Goal: Task Accomplishment & Management: Manage account settings

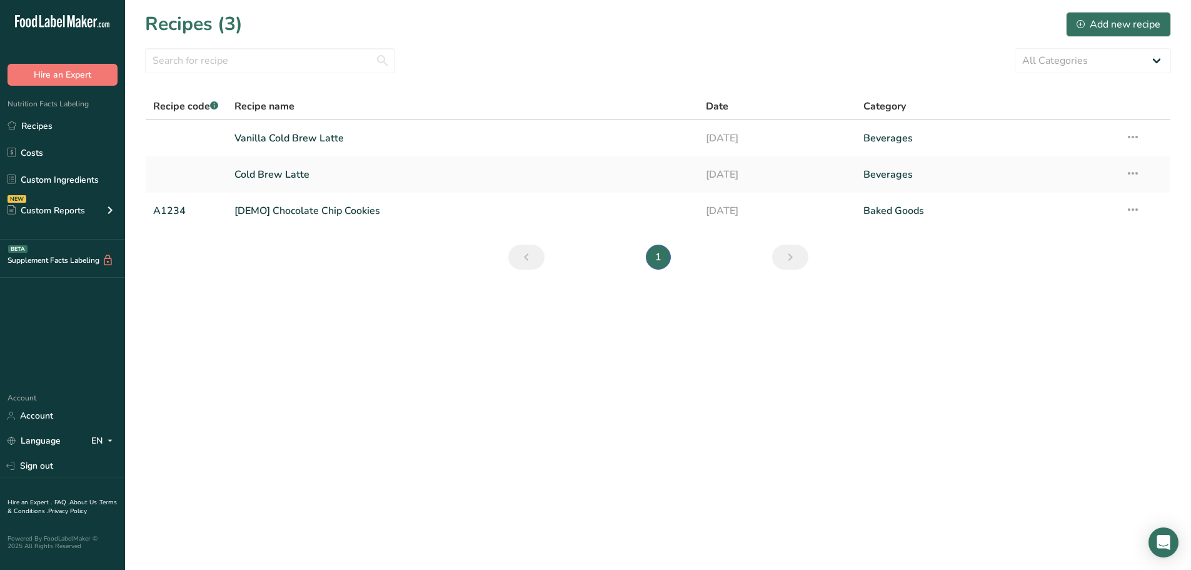
click at [26, 453] on div "Account Account Language EN English Spanish Sign out" at bounding box center [62, 434] width 125 height 88
click at [26, 455] on link "Sign out" at bounding box center [62, 466] width 125 height 22
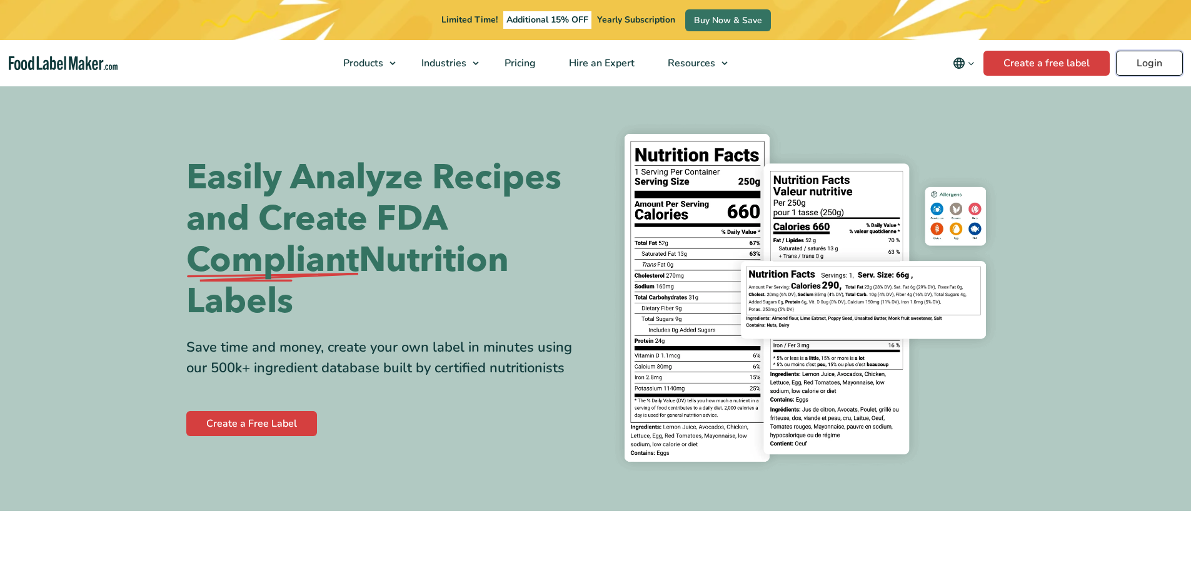
click at [1138, 57] on link "Login" at bounding box center [1149, 63] width 67 height 25
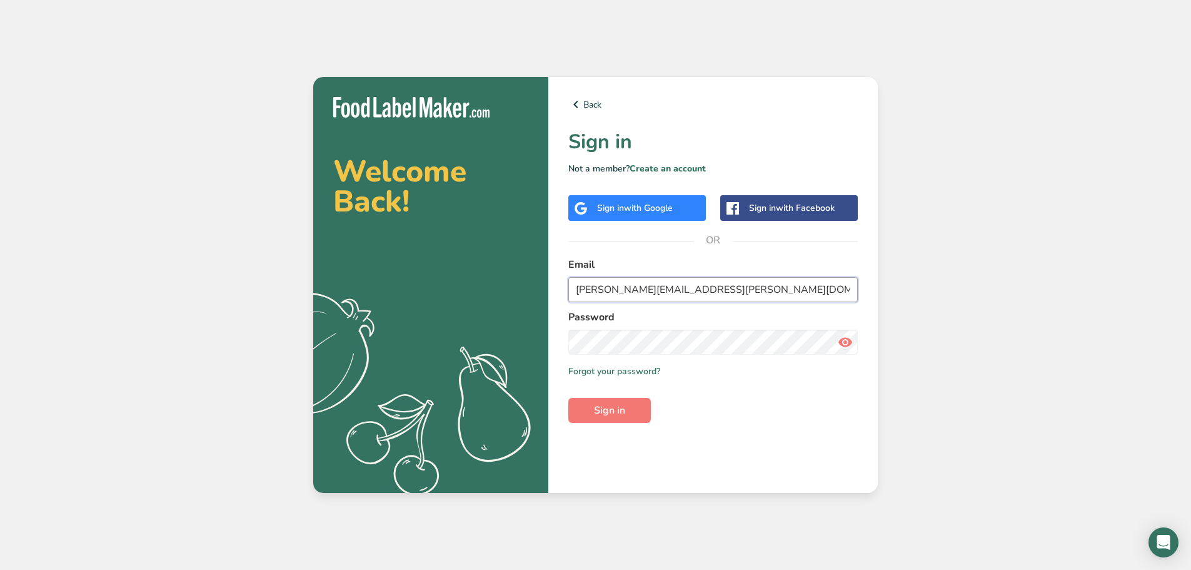
click at [622, 283] on input "[PERSON_NAME][EMAIL_ADDRESS][PERSON_NAME][DOMAIN_NAME]" at bounding box center [714, 289] width 290 height 25
click at [622, 283] on input "julia.lowry@cloversonoma.com" at bounding box center [714, 289] width 290 height 25
paste input "clover@migration-test"
type input "clover@migration-test.com"
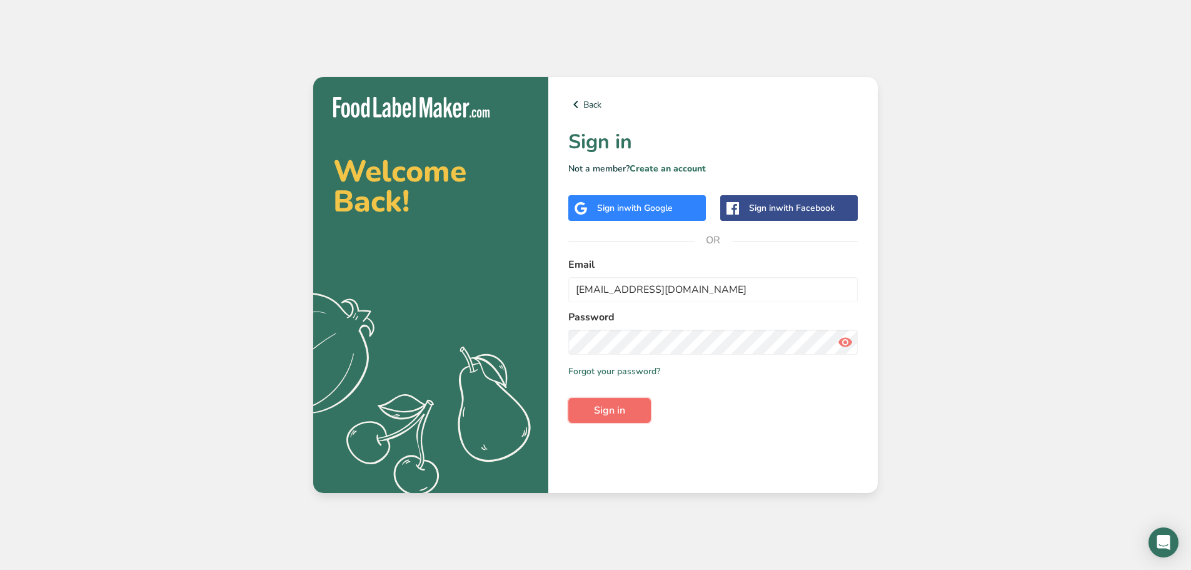
click at [585, 417] on button "Sign in" at bounding box center [610, 410] width 83 height 25
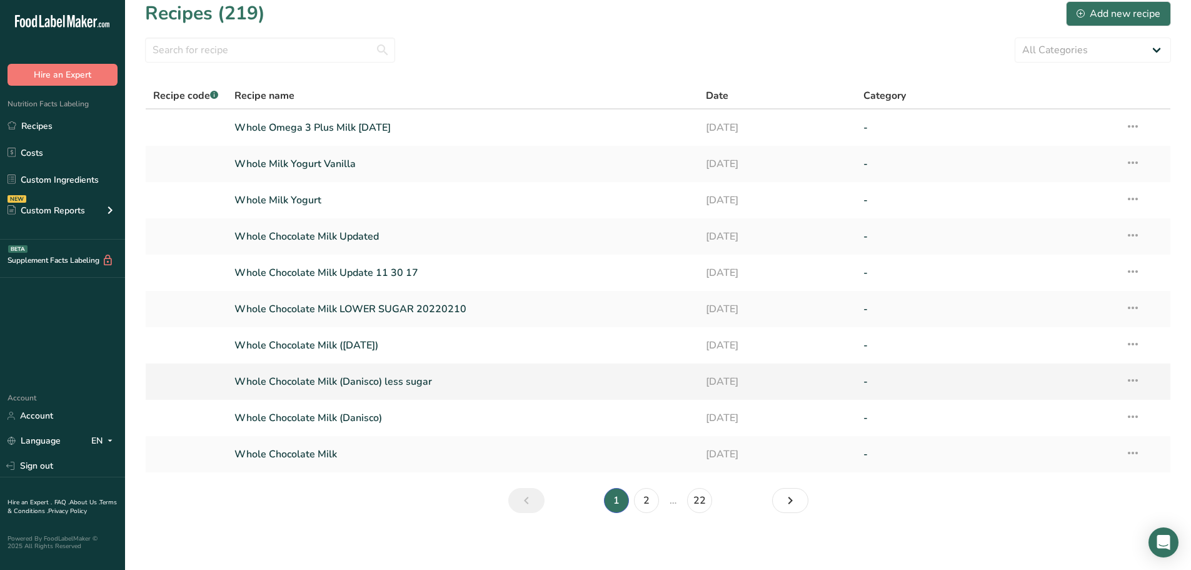
scroll to position [14, 0]
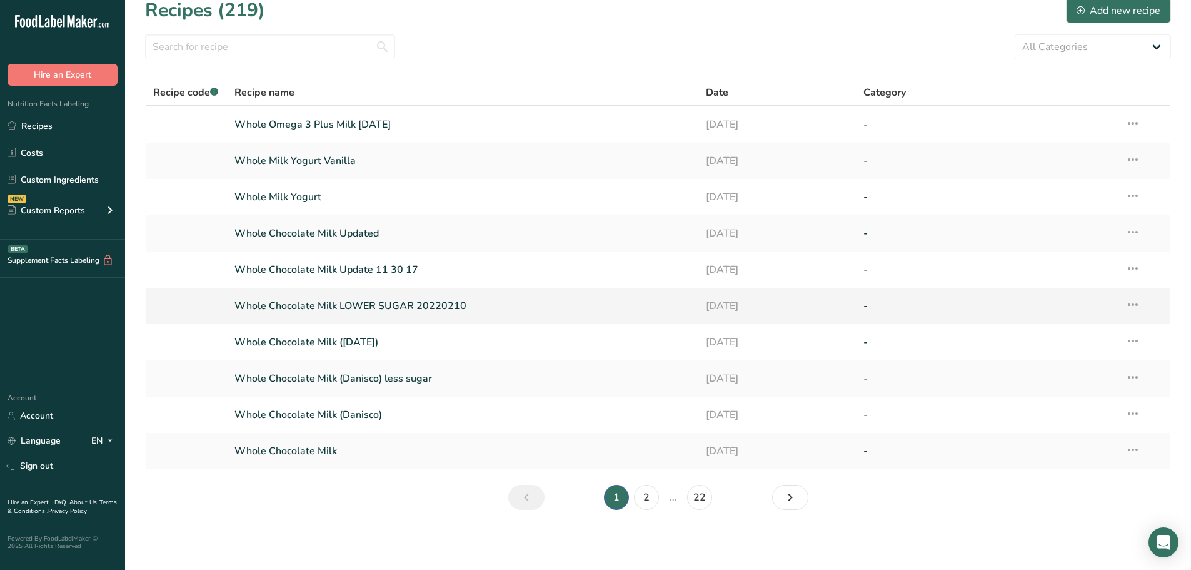
click at [493, 300] on link "Whole Chocolate Milk LOWER SUGAR 20220210" at bounding box center [463, 306] width 457 height 26
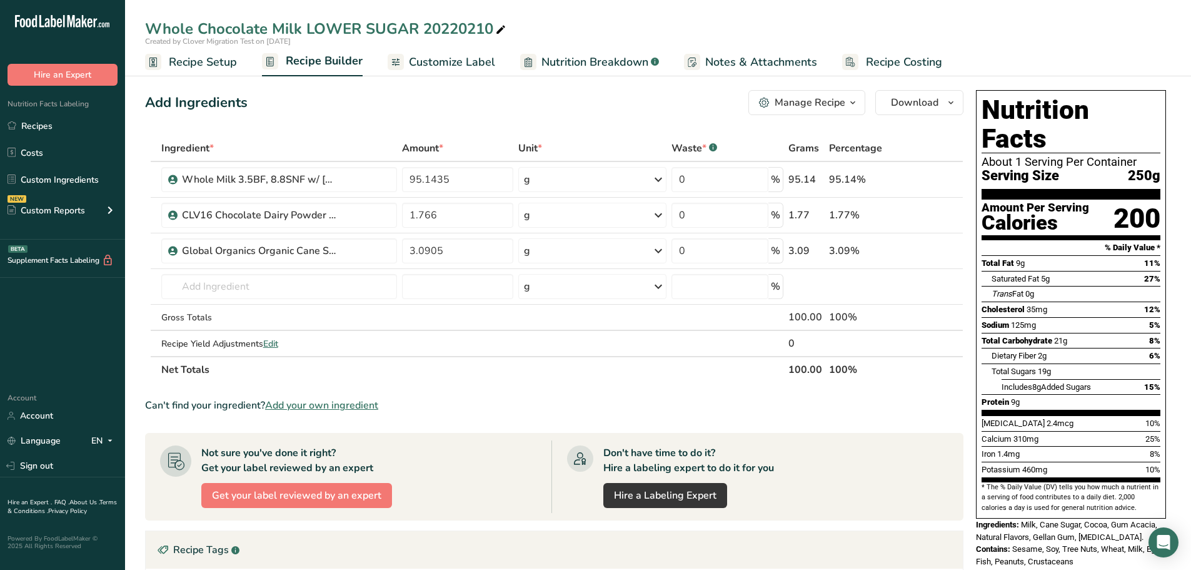
click at [718, 59] on span "Notes & Attachments" at bounding box center [761, 62] width 112 height 17
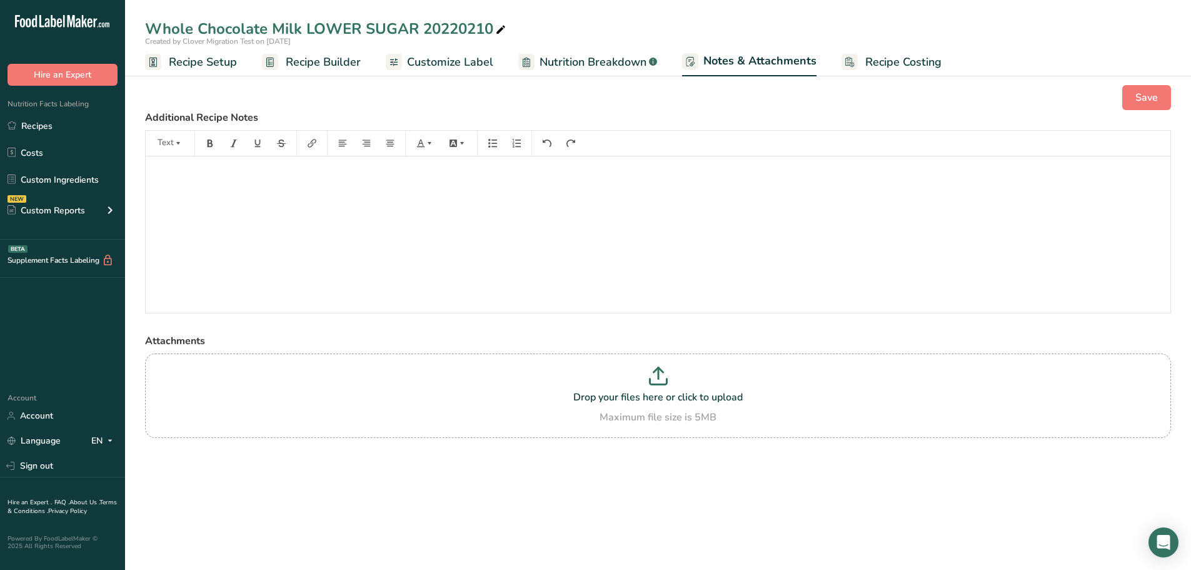
click at [273, 494] on main "Whole Chocolate Milk LOWER SUGAR 20220210 Created by Clover Migration Test on 2…" at bounding box center [595, 285] width 1191 height 570
click at [316, 58] on span "Recipe Builder" at bounding box center [323, 62] width 75 height 17
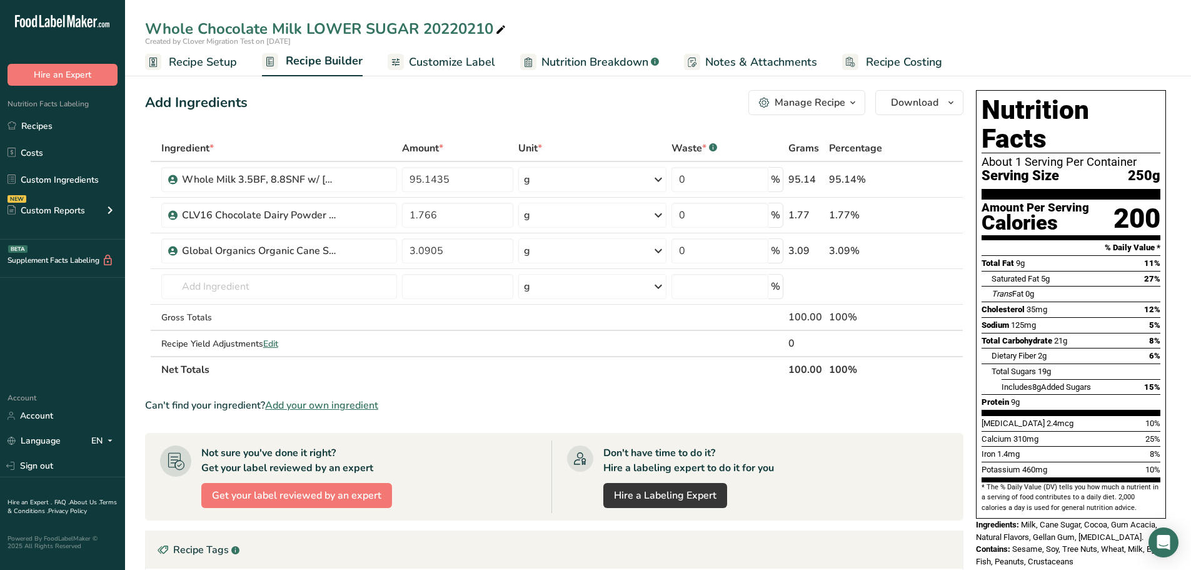
click at [203, 63] on span "Recipe Setup" at bounding box center [203, 62] width 68 height 17
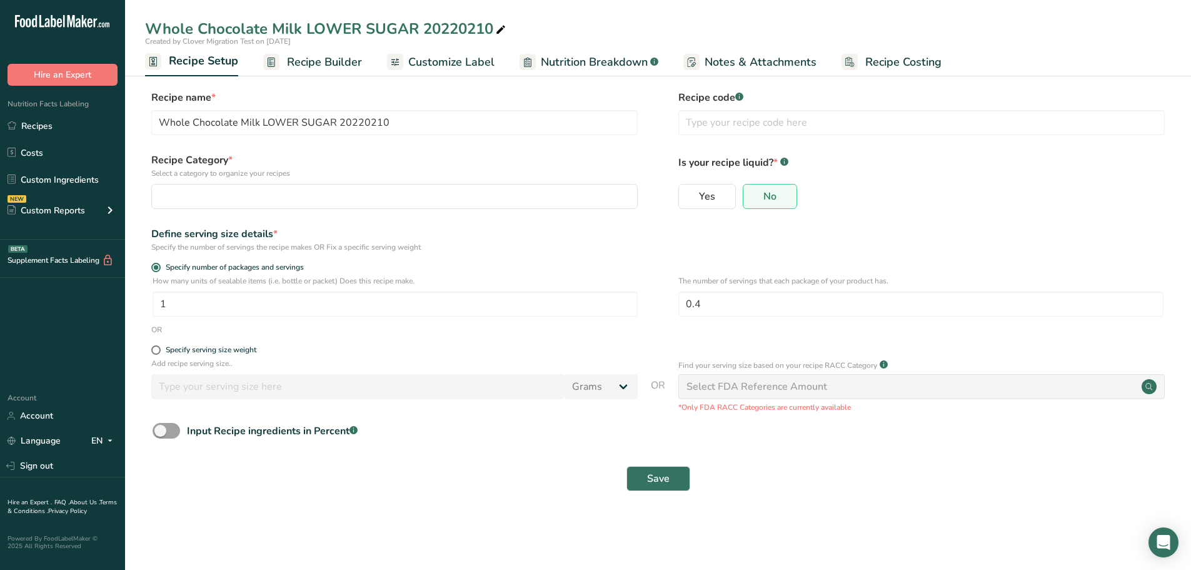
click at [577, 60] on span "Nutrition Breakdown" at bounding box center [594, 62] width 107 height 17
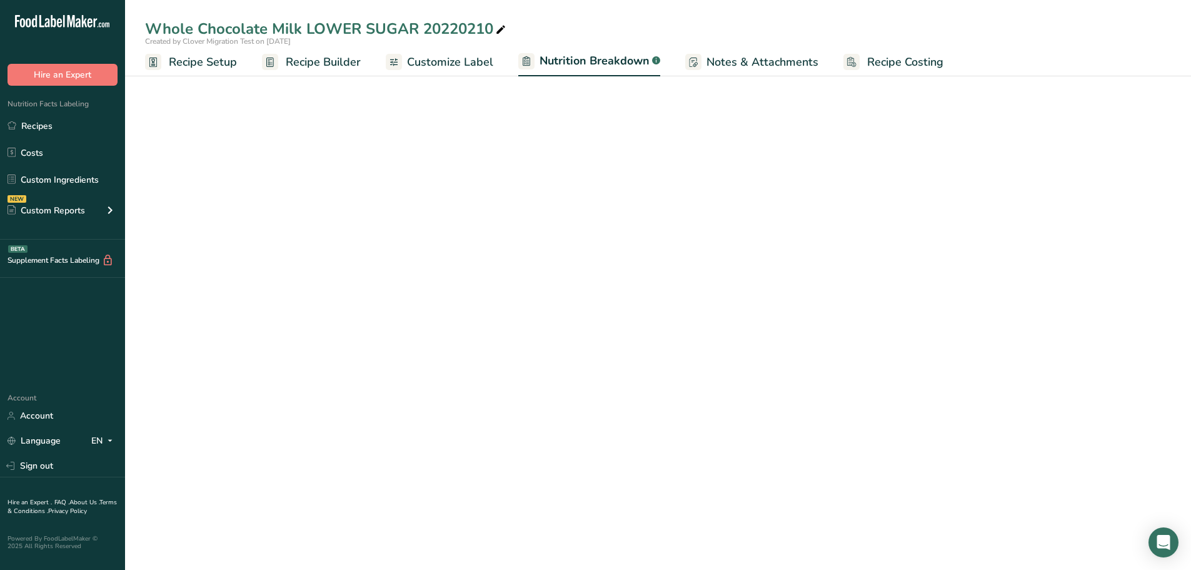
select select "Calories"
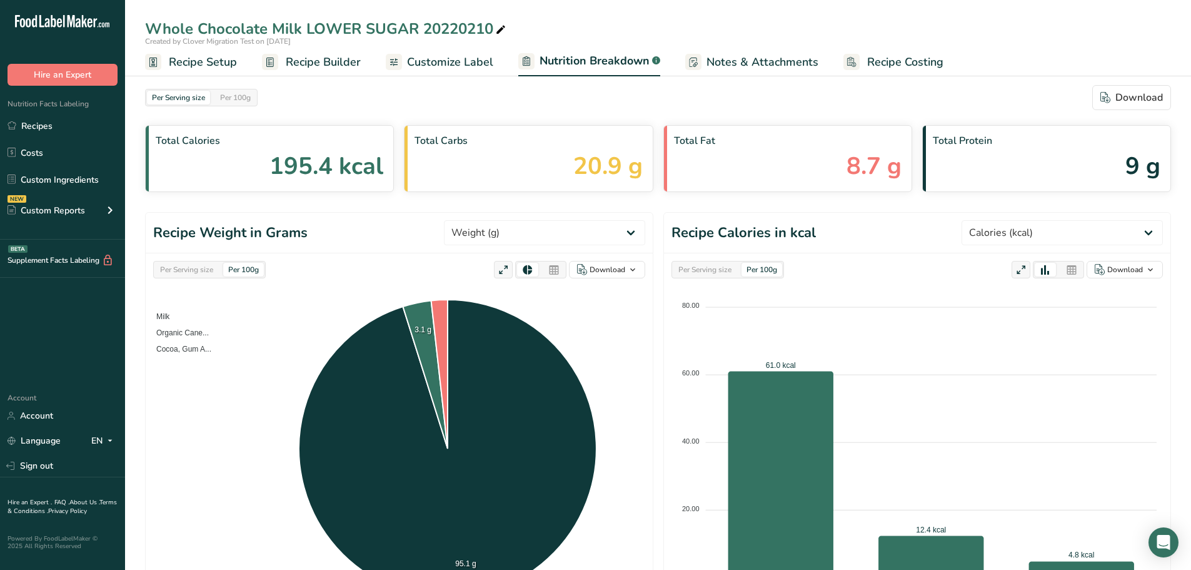
click at [326, 66] on span "Recipe Builder" at bounding box center [323, 62] width 75 height 17
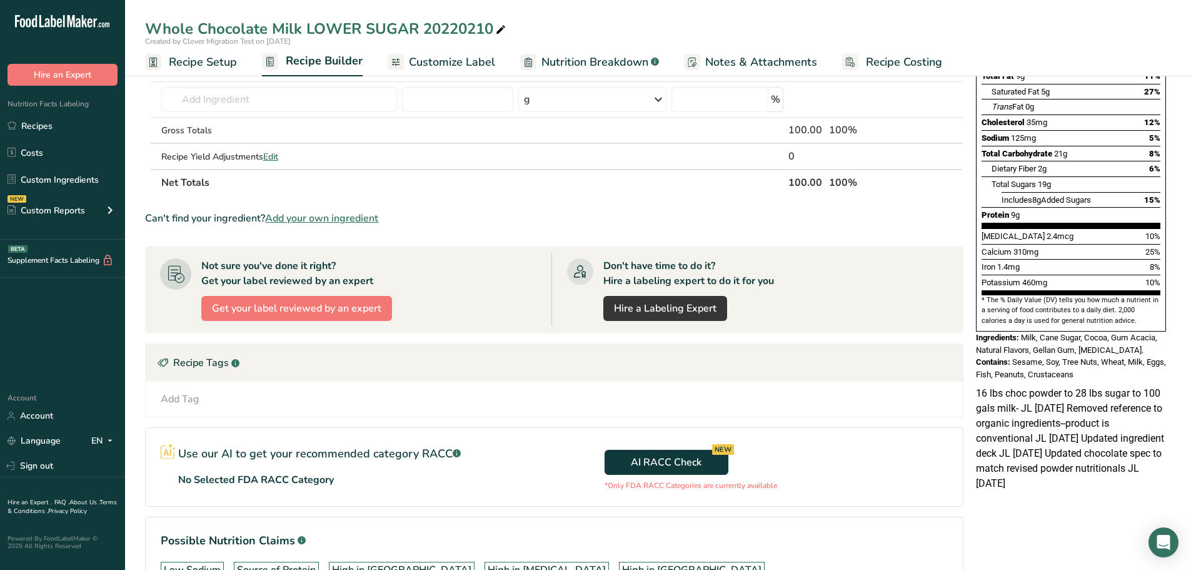
scroll to position [188, 0]
click at [1099, 450] on div "16 lbs choc powder to 28 lbs sugar to 100 gals milk- JL 2/14/2022 Removed refer…" at bounding box center [1071, 437] width 200 height 105
drag, startPoint x: 1103, startPoint y: 453, endPoint x: 1012, endPoint y: 380, distance: 116.9
click at [1012, 385] on div "16 lbs choc powder to 28 lbs sugar to 100 gals milk- JL 2/14/2022 Removed refer…" at bounding box center [1071, 437] width 200 height 105
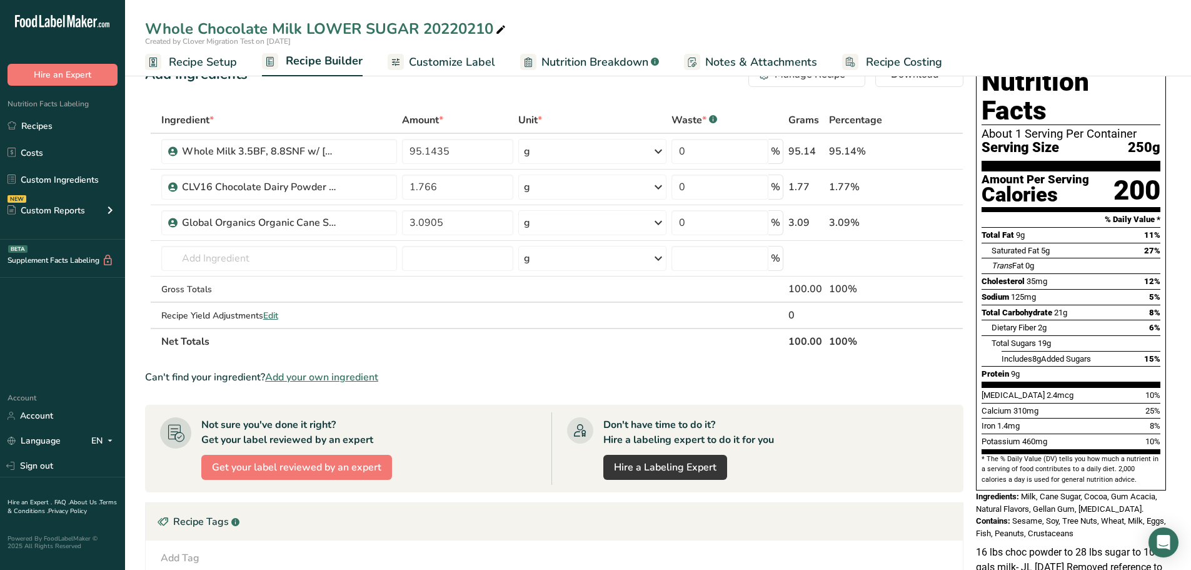
scroll to position [0, 0]
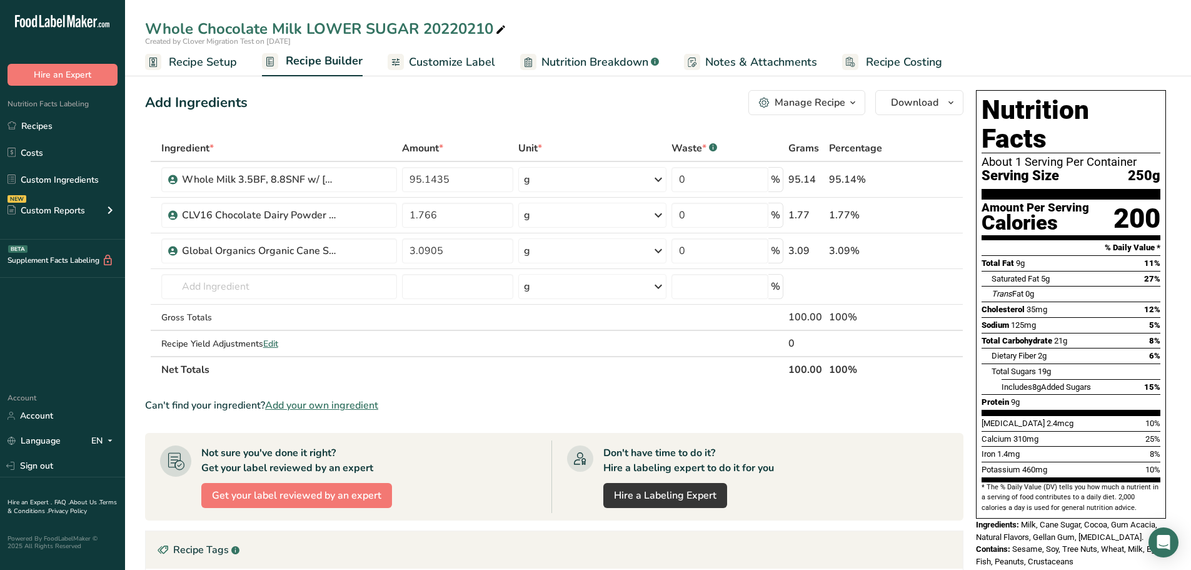
click at [771, 60] on span "Notes & Attachments" at bounding box center [761, 62] width 112 height 17
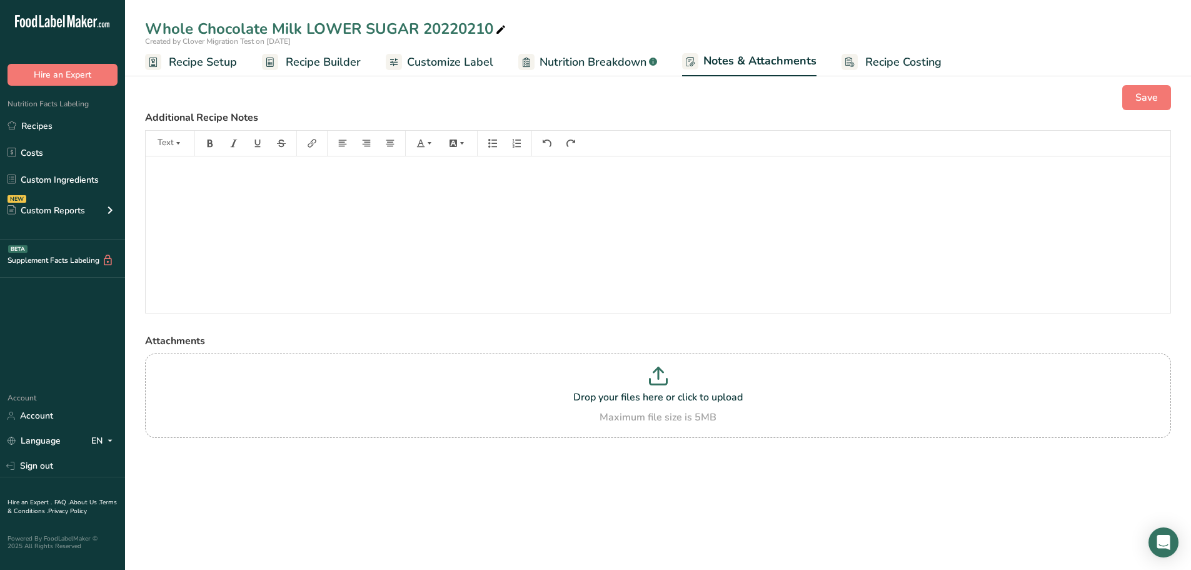
click at [570, 61] on span "Nutrition Breakdown" at bounding box center [593, 62] width 107 height 17
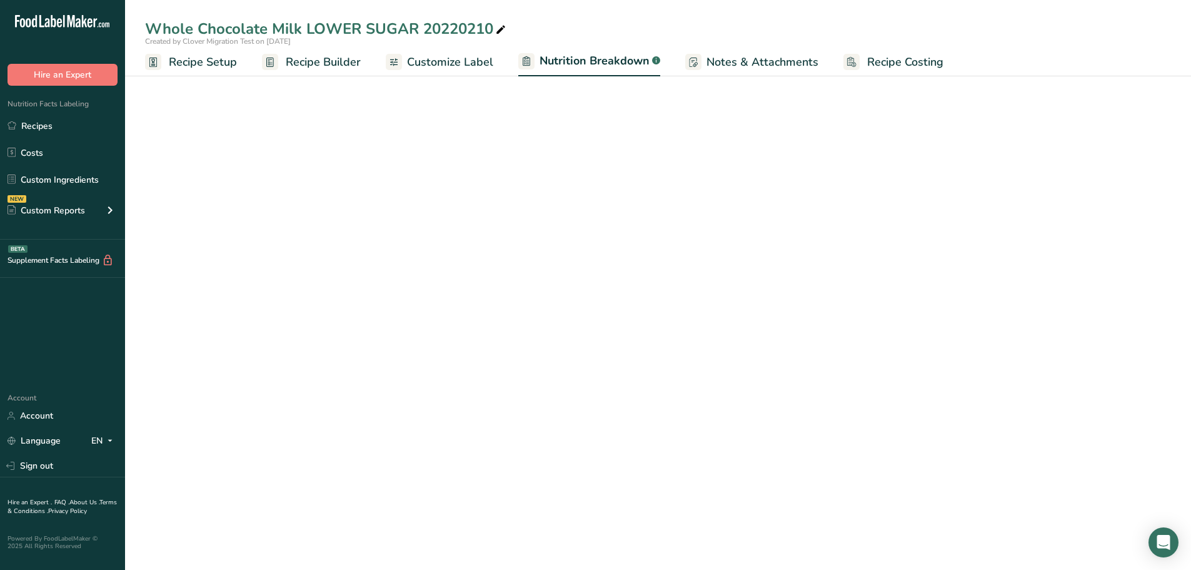
select select "Calories"
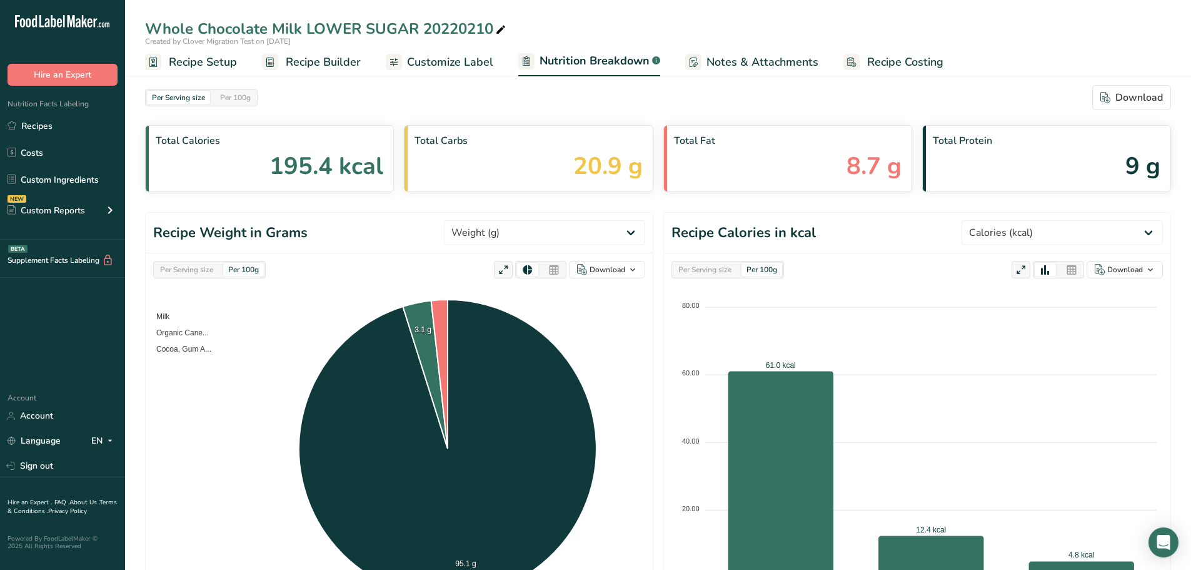
click at [342, 58] on span "Recipe Builder" at bounding box center [323, 62] width 75 height 17
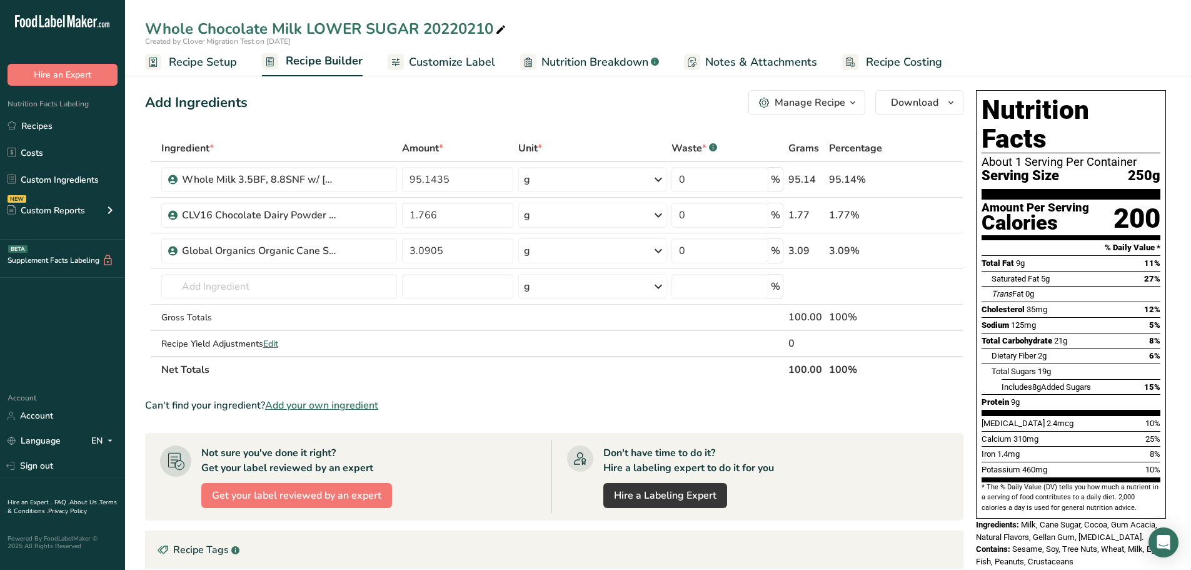
click at [467, 58] on span "Customize Label" at bounding box center [452, 62] width 86 height 17
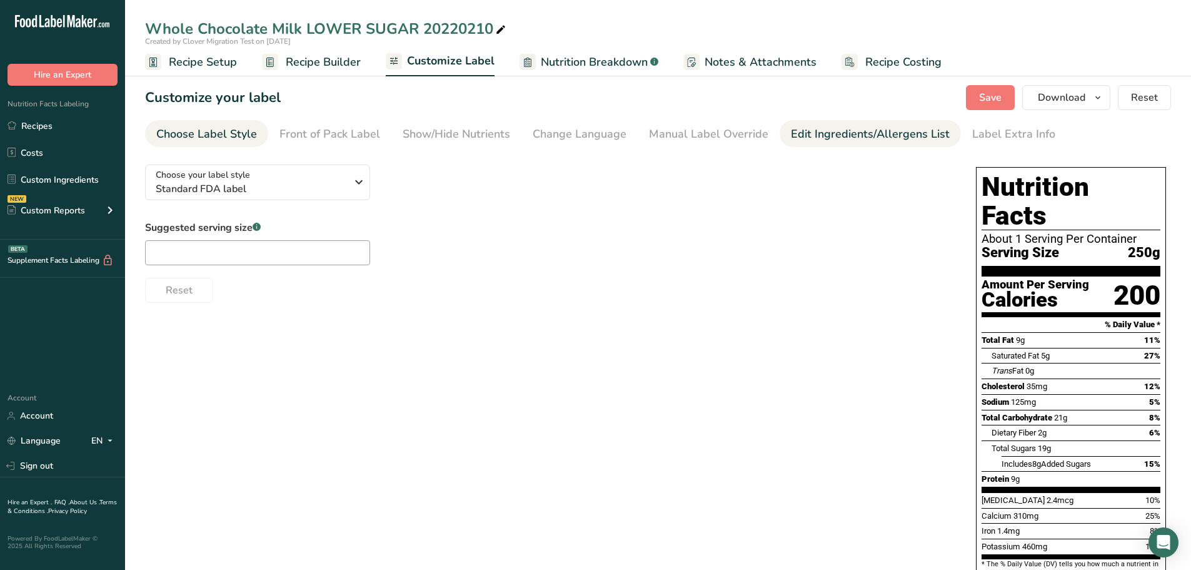
click at [844, 133] on div "Edit Ingredients/Allergens List" at bounding box center [870, 134] width 159 height 17
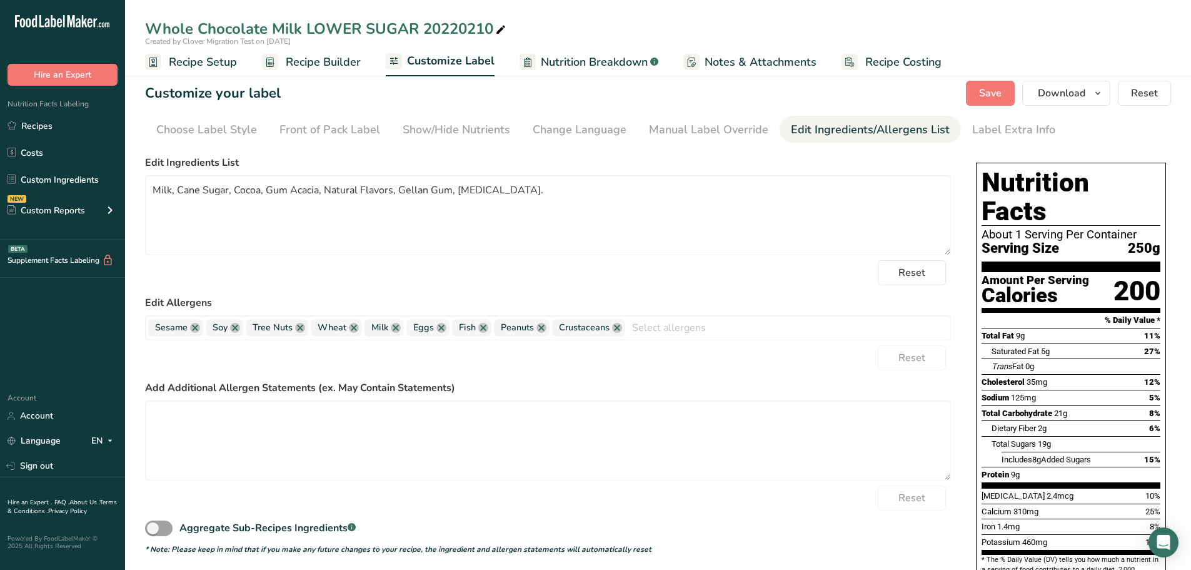
scroll to position [4, 0]
click at [989, 132] on div "Label Extra Info" at bounding box center [1014, 130] width 83 height 17
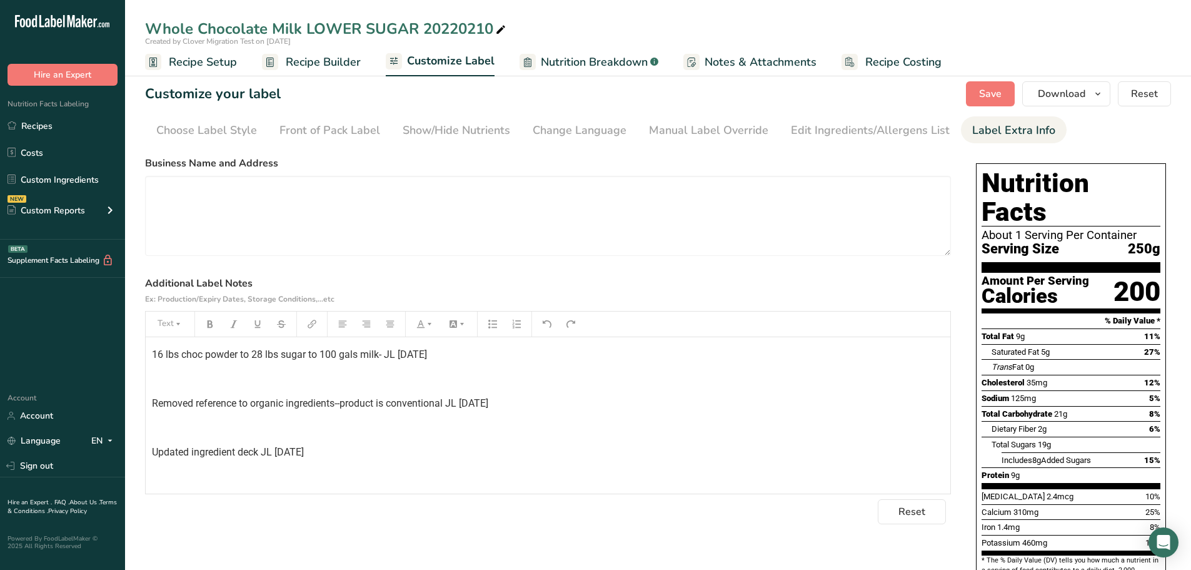
click at [278, 398] on span "Removed reference to organic ingredients--product is conventional JL 3/18/2022" at bounding box center [320, 403] width 336 height 12
click at [251, 468] on div "16 lbs choc powder to 28 lbs sugar to 100 gals milk- JL 2/14/2022 ﻿ Removed ref…" at bounding box center [548, 422] width 805 height 171
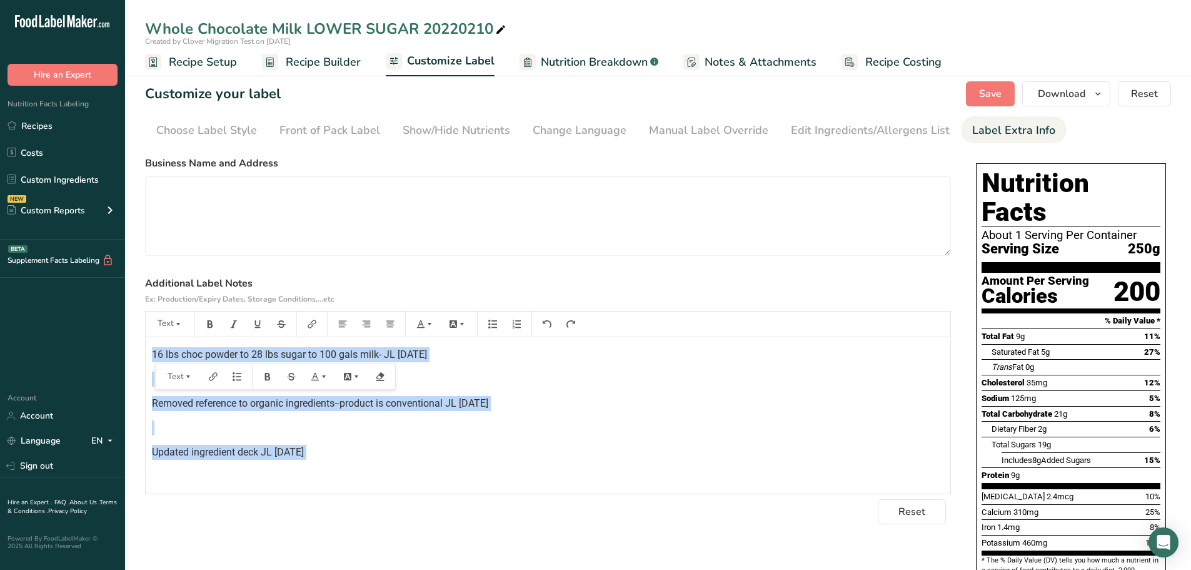
drag, startPoint x: 368, startPoint y: 465, endPoint x: 39, endPoint y: 280, distance: 376.9
click at [39, 280] on div ".a-20{fill:#fff;} Hire an Expert Nutrition Facts Labeling Recipes Costs Custom …" at bounding box center [595, 391] width 1191 height 790
click at [475, 403] on span "Removed reference to organic ingredients--product is conventional JL 3/18/2022" at bounding box center [320, 403] width 336 height 12
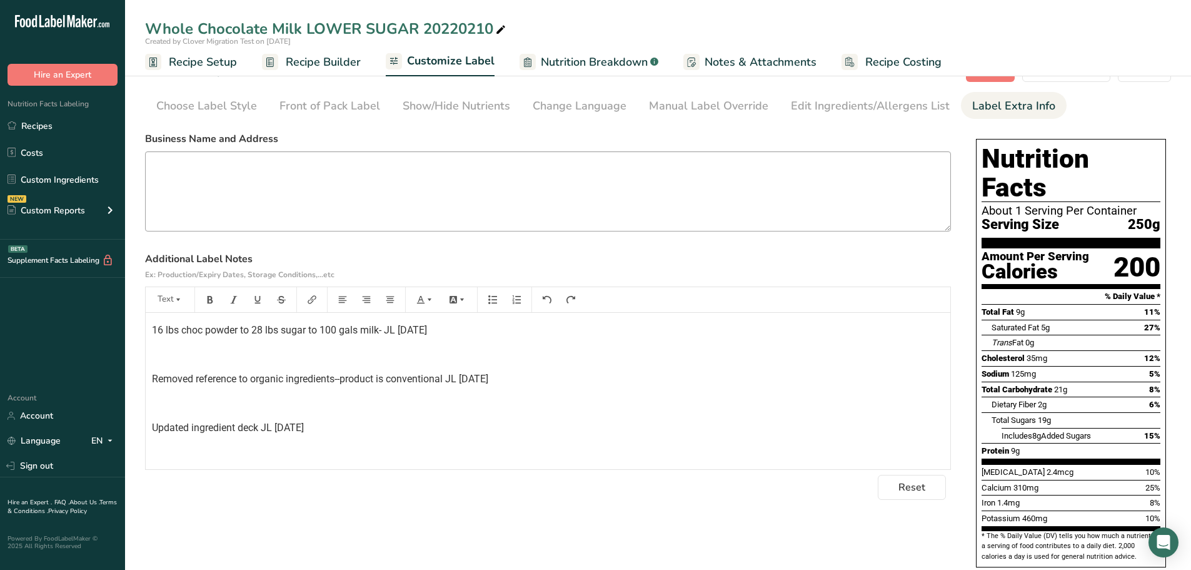
scroll to position [0, 0]
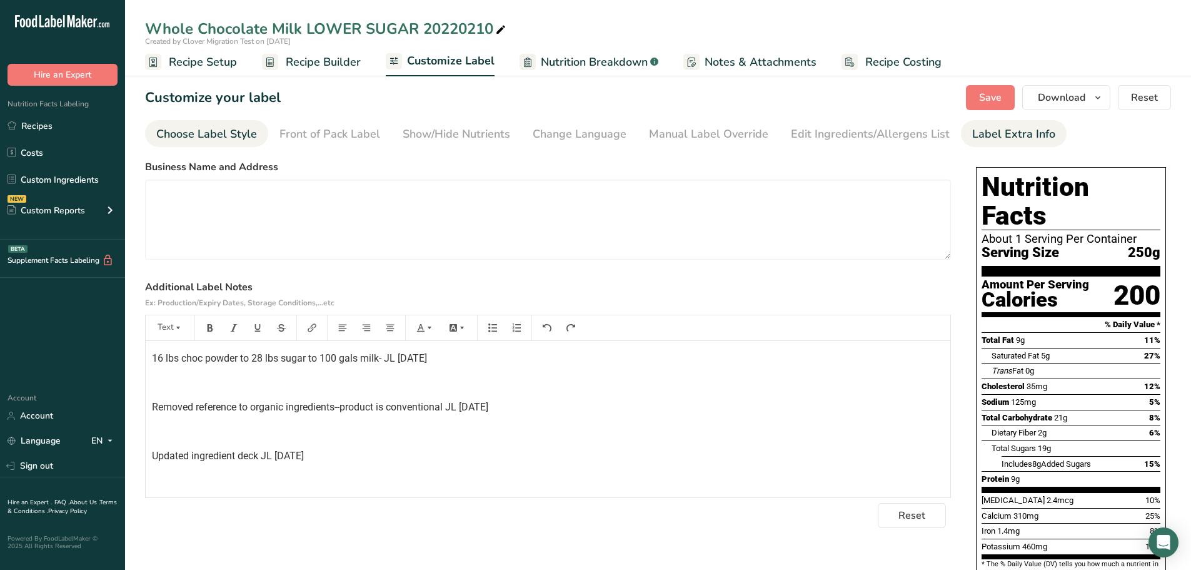
click at [215, 138] on div "Choose Label Style" at bounding box center [206, 134] width 101 height 17
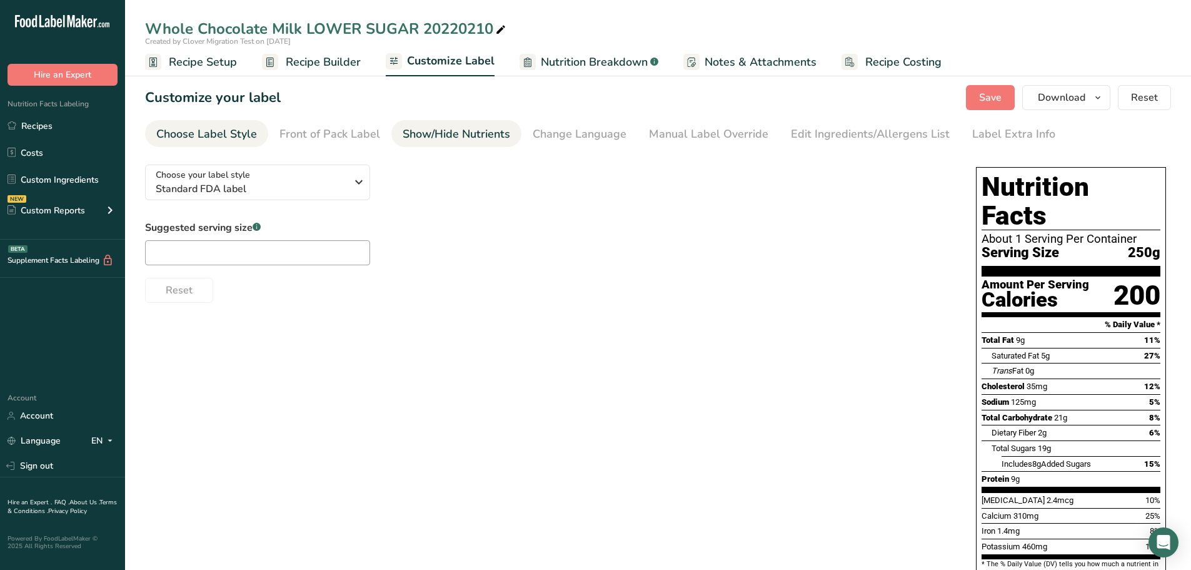
click at [467, 136] on div "Show/Hide Nutrients" at bounding box center [457, 134] width 108 height 17
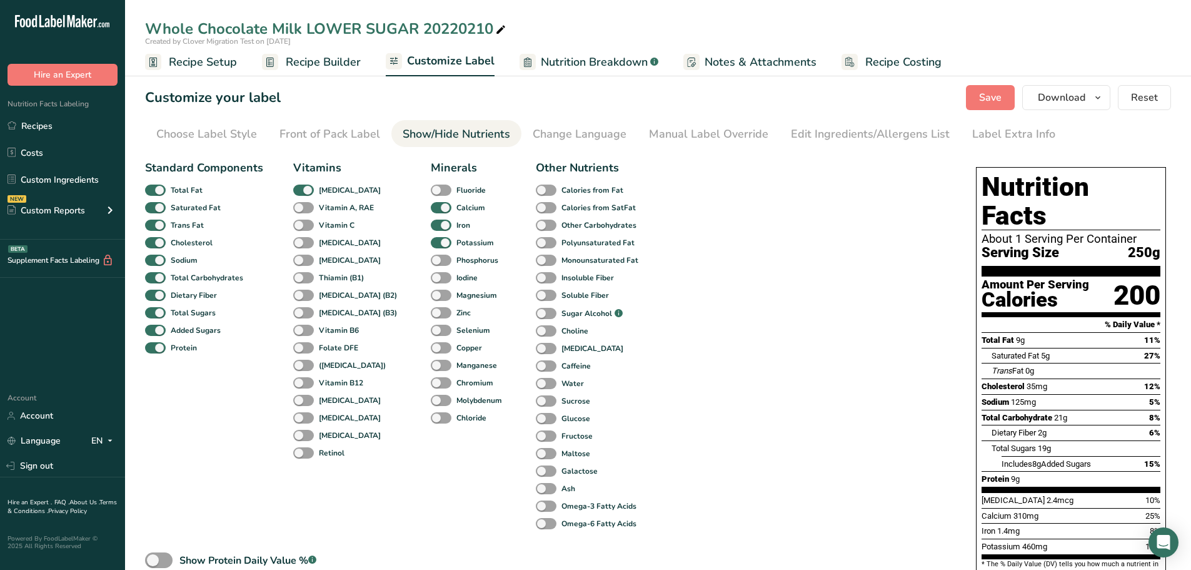
click at [290, 66] on span "Recipe Builder" at bounding box center [323, 62] width 75 height 17
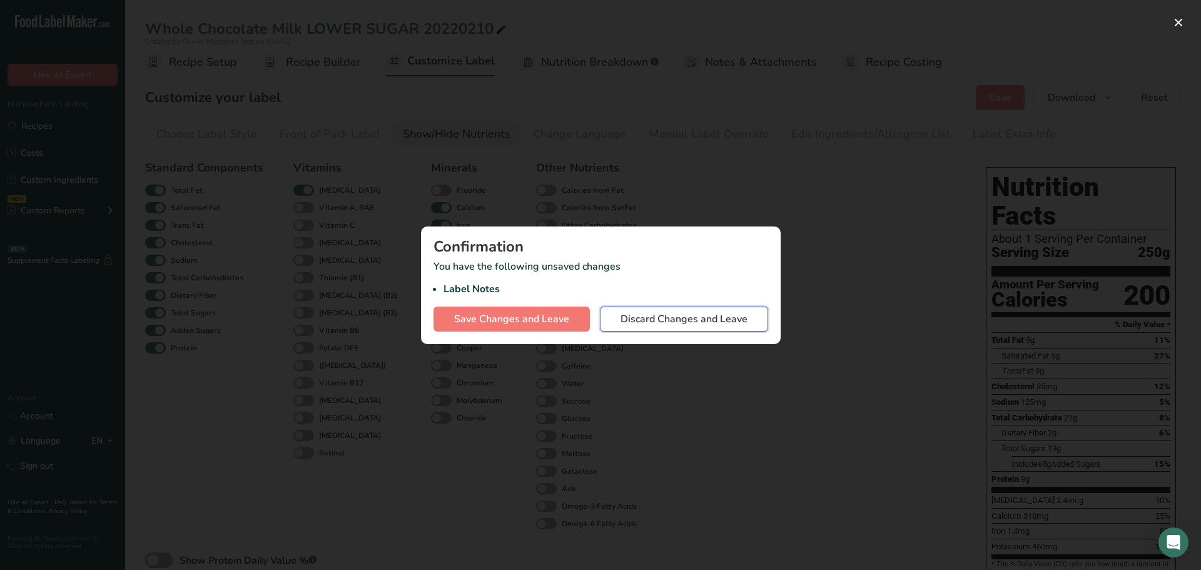
click at [667, 319] on span "Discard Changes and Leave" at bounding box center [683, 318] width 127 height 15
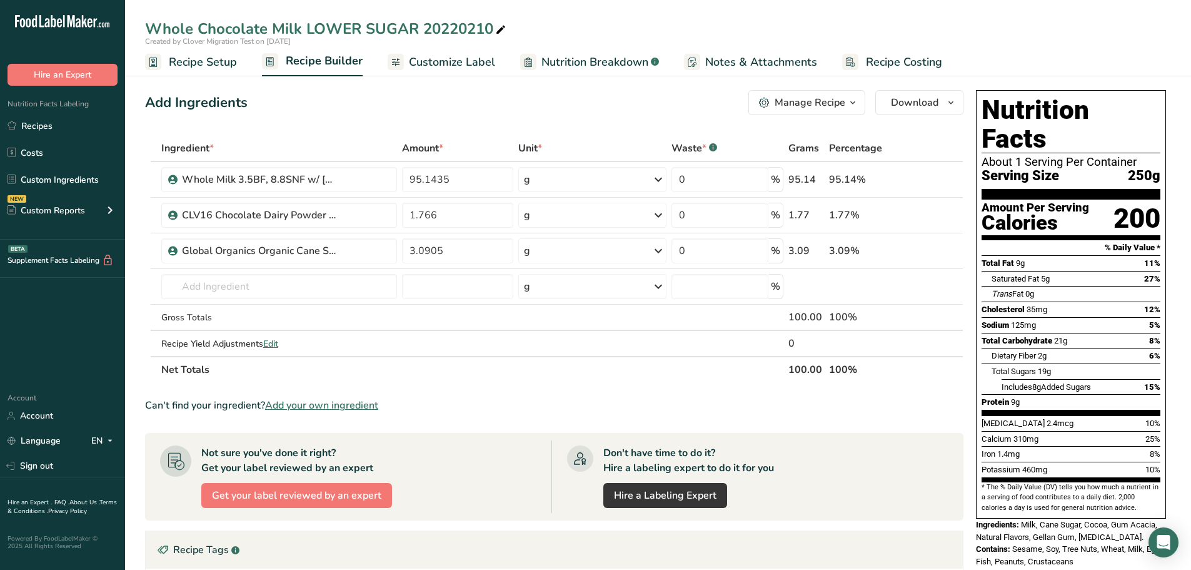
click at [204, 64] on span "Recipe Setup" at bounding box center [203, 62] width 68 height 17
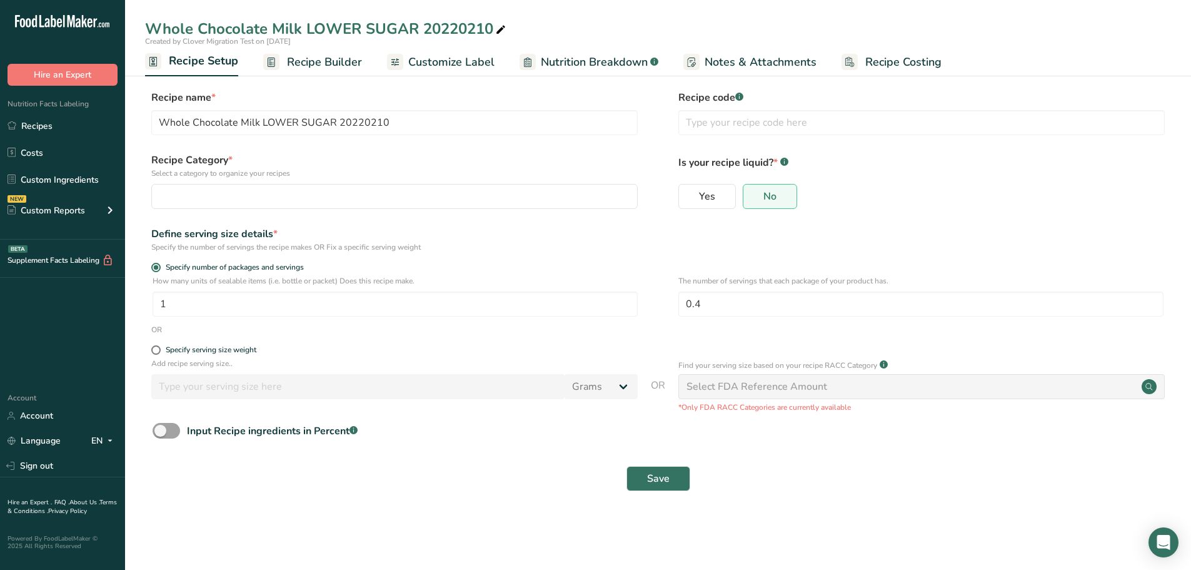
click at [619, 56] on span "Nutrition Breakdown" at bounding box center [594, 62] width 107 height 17
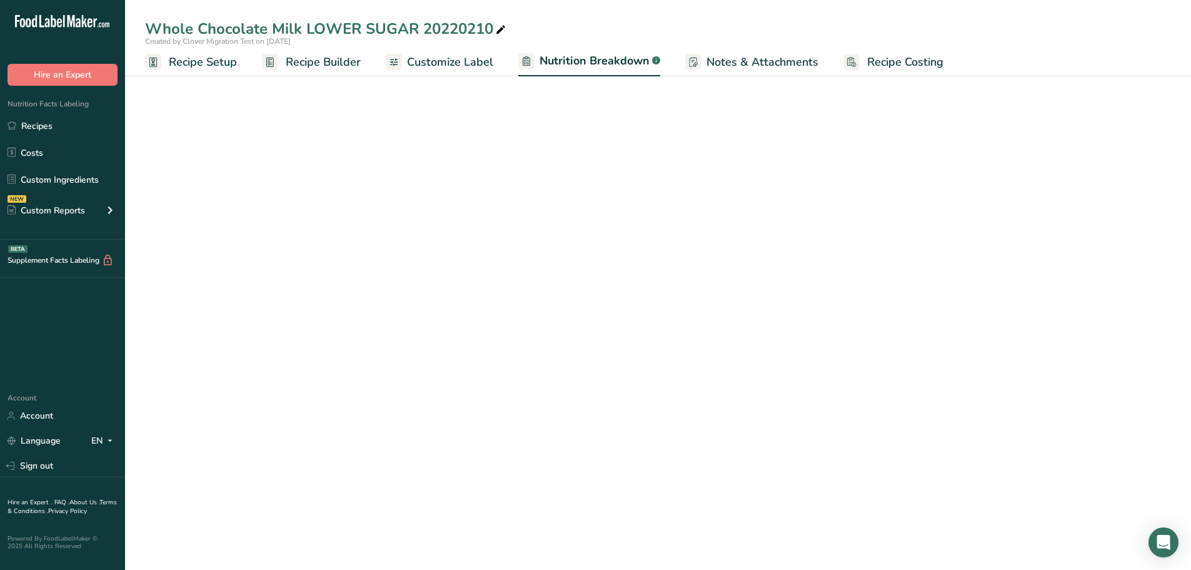
select select "Calories"
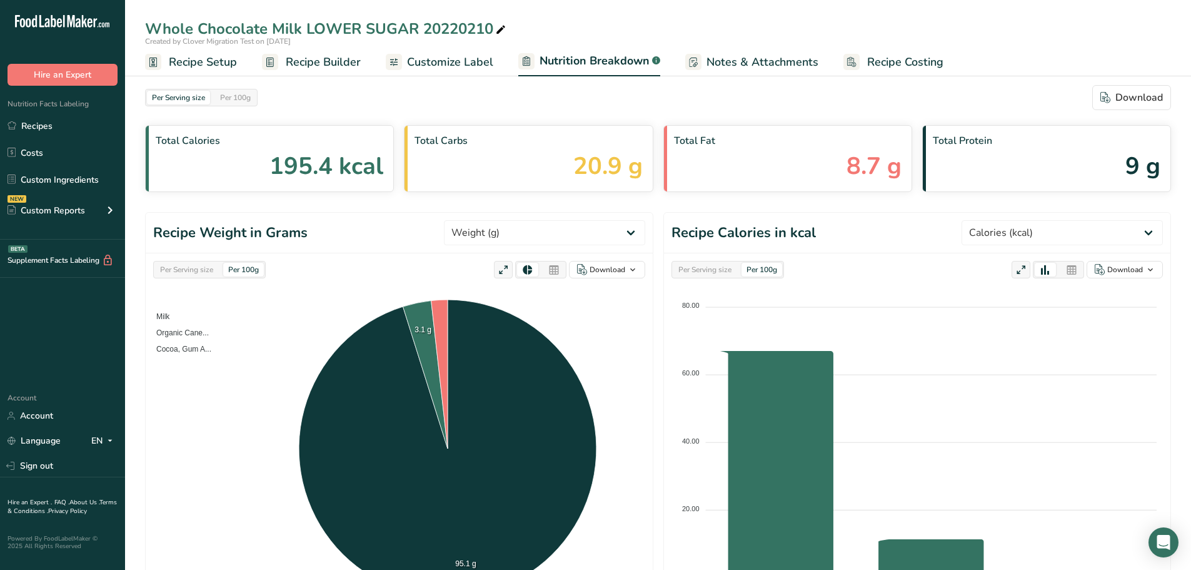
click at [436, 63] on span "Customize Label" at bounding box center [450, 62] width 86 height 17
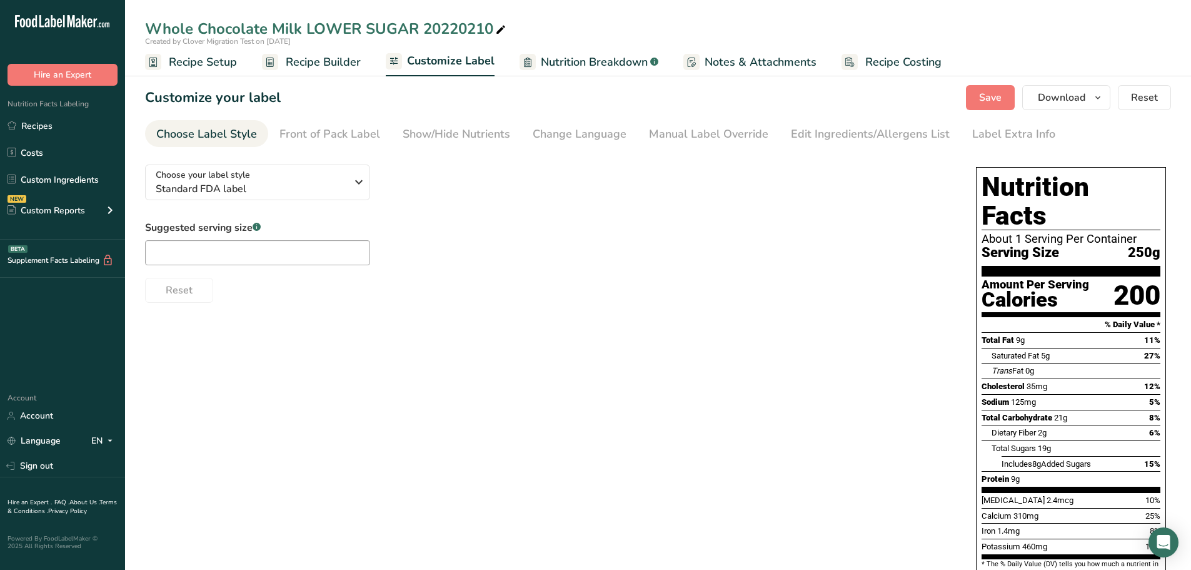
scroll to position [63, 0]
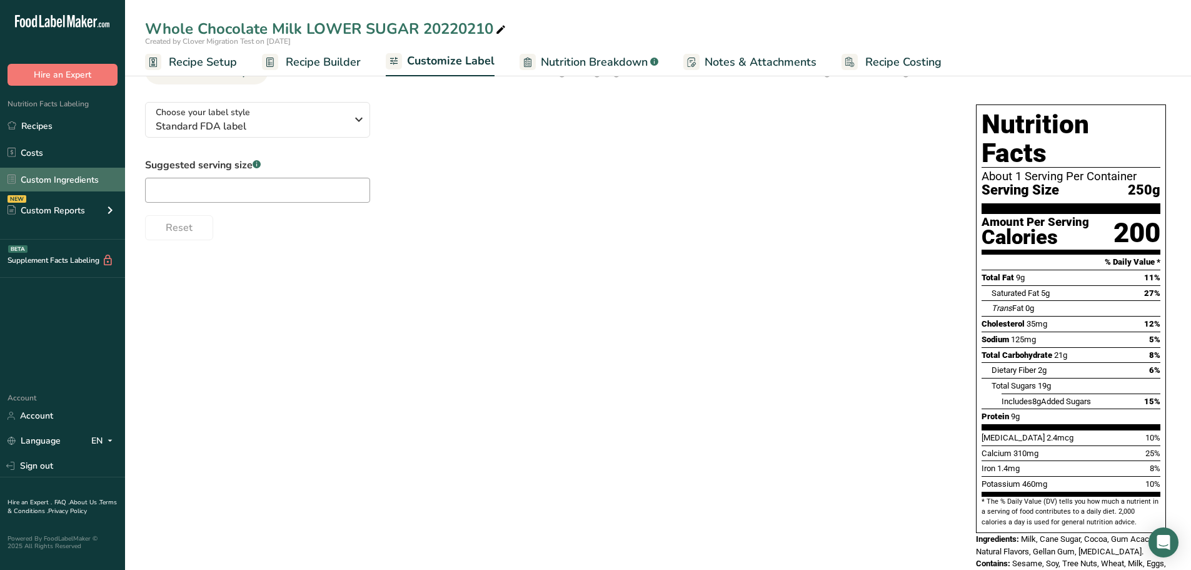
click at [56, 174] on link "Custom Ingredients" at bounding box center [62, 180] width 125 height 24
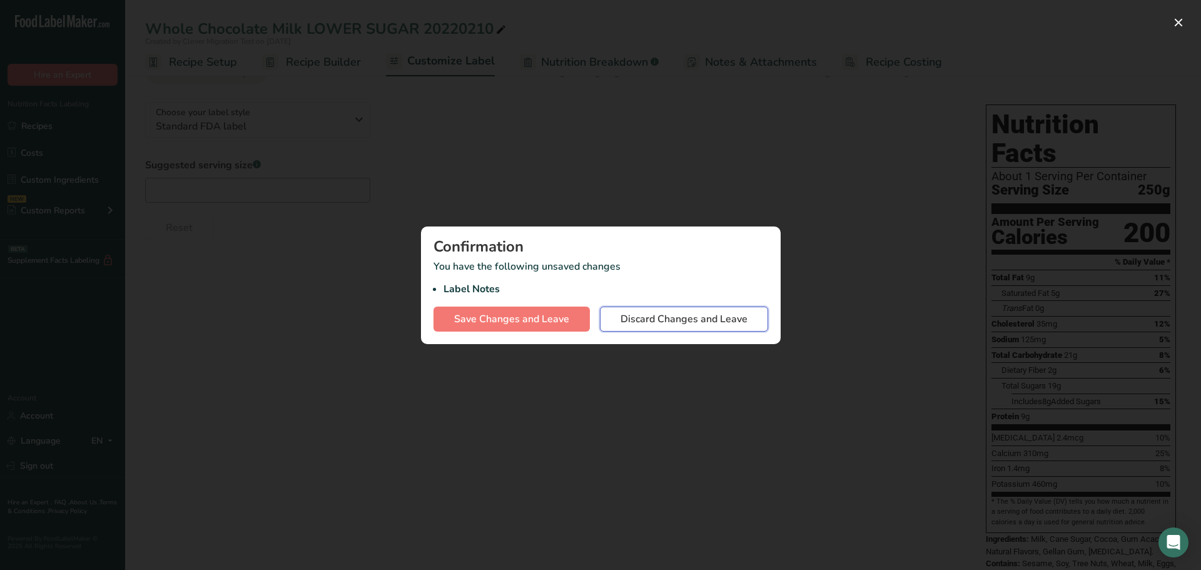
click at [615, 327] on button "Discard Changes and Leave" at bounding box center [684, 318] width 168 height 25
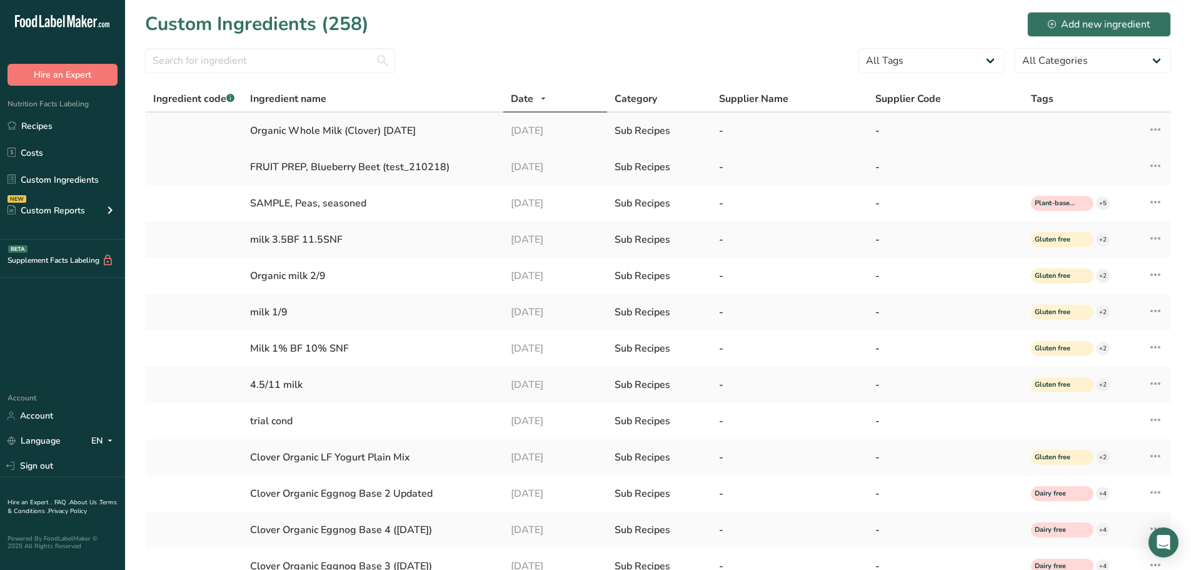
click at [377, 137] on div "Organic Whole Milk (Clover) Mar 4, 2019" at bounding box center [372, 130] width 245 height 15
click at [425, 126] on div "Organic Whole Milk (Clover) Mar 4, 2019" at bounding box center [372, 130] width 245 height 15
click at [969, 205] on div "-" at bounding box center [946, 203] width 141 height 15
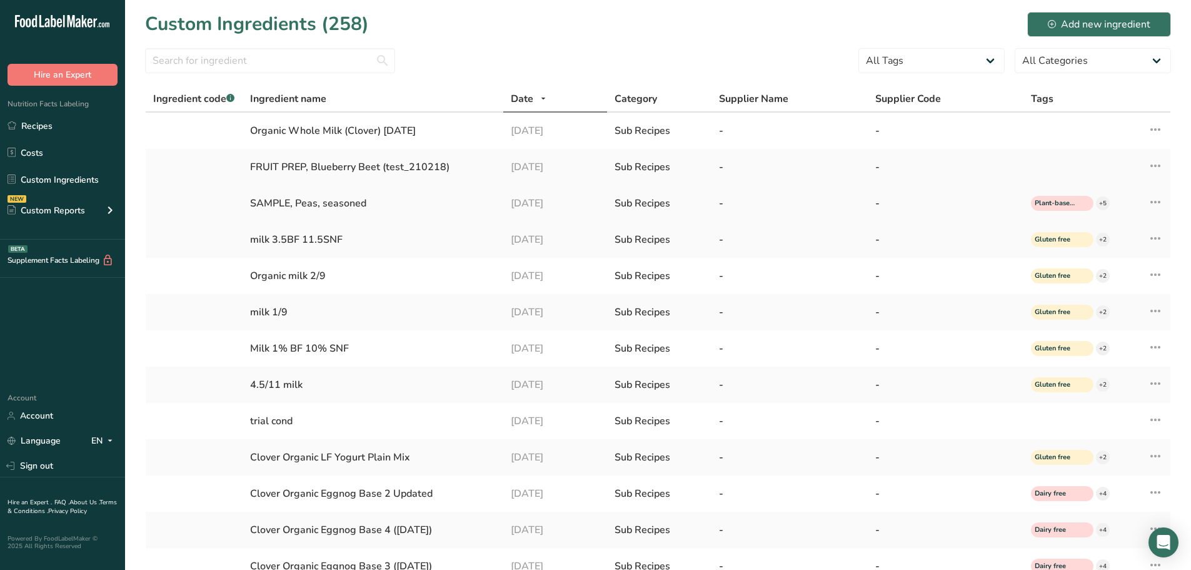
click at [969, 205] on div "-" at bounding box center [946, 203] width 141 height 15
click at [366, 205] on div "SAMPLE, Peas, seasoned" at bounding box center [372, 203] width 245 height 15
click at [275, 216] on td "SAMPLE, Peas, seasoned" at bounding box center [373, 203] width 260 height 36
click at [1156, 201] on icon at bounding box center [1155, 202] width 15 height 23
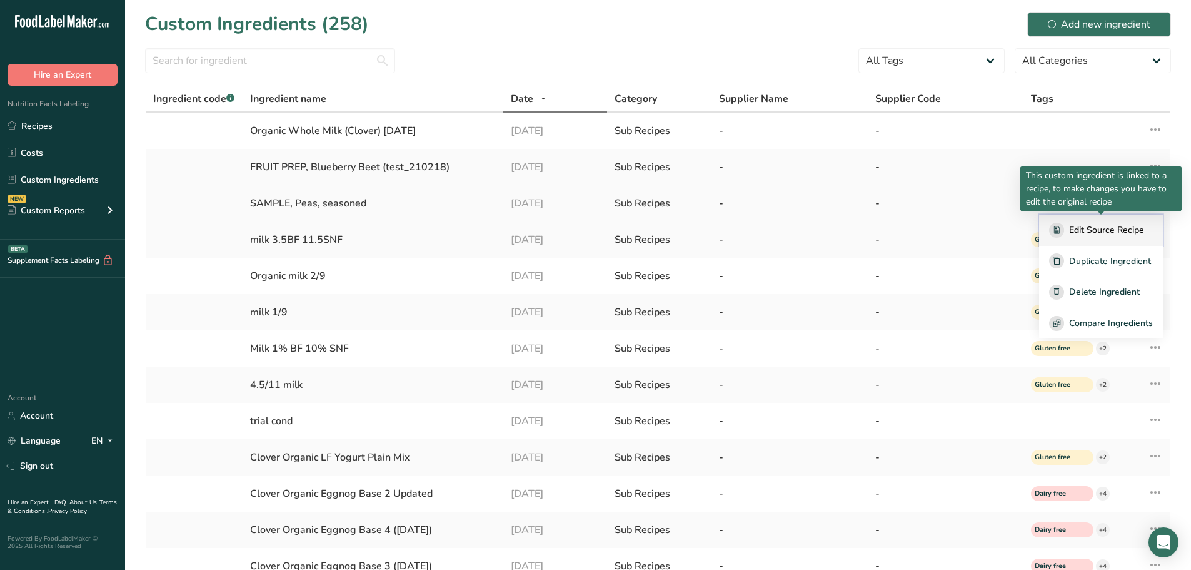
click at [1138, 231] on span "Edit Source Recipe" at bounding box center [1106, 229] width 75 height 13
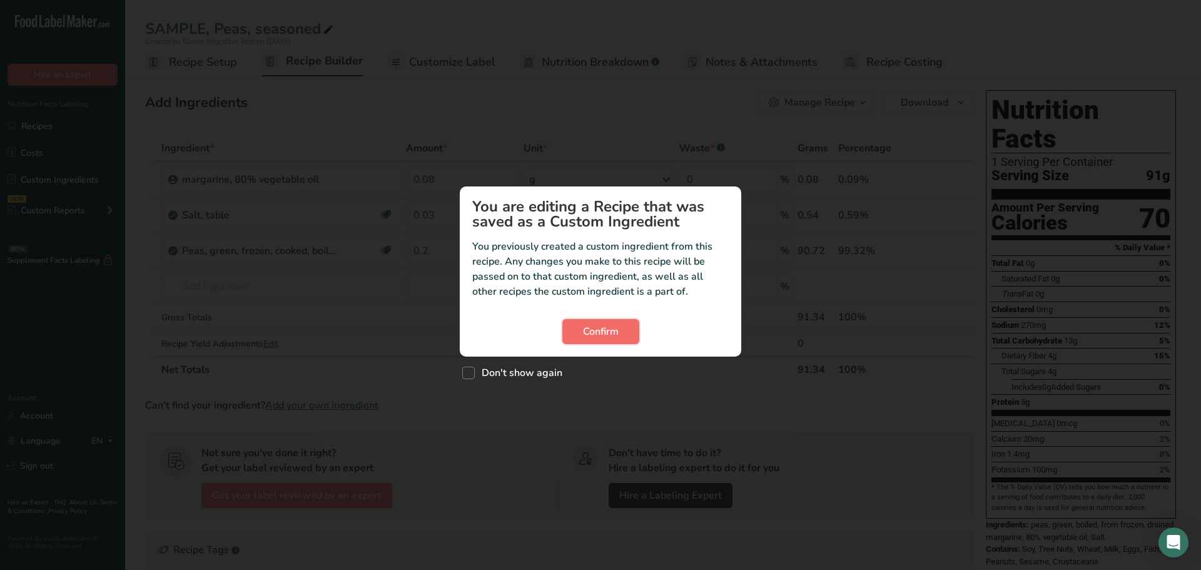
click at [590, 338] on span "Confirm" at bounding box center [601, 331] width 36 height 15
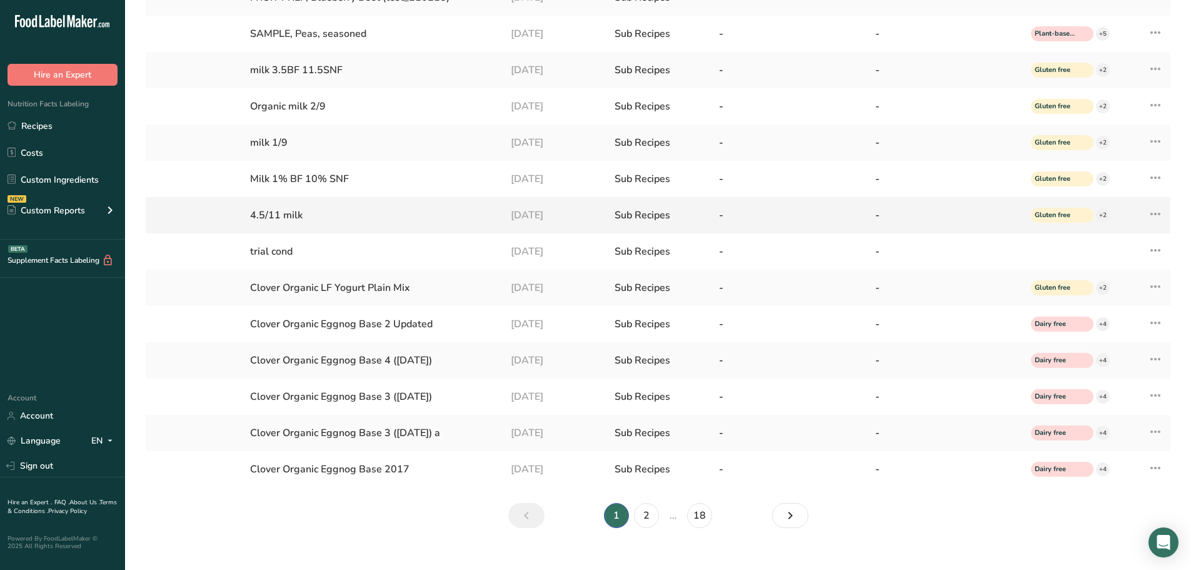
scroll to position [188, 0]
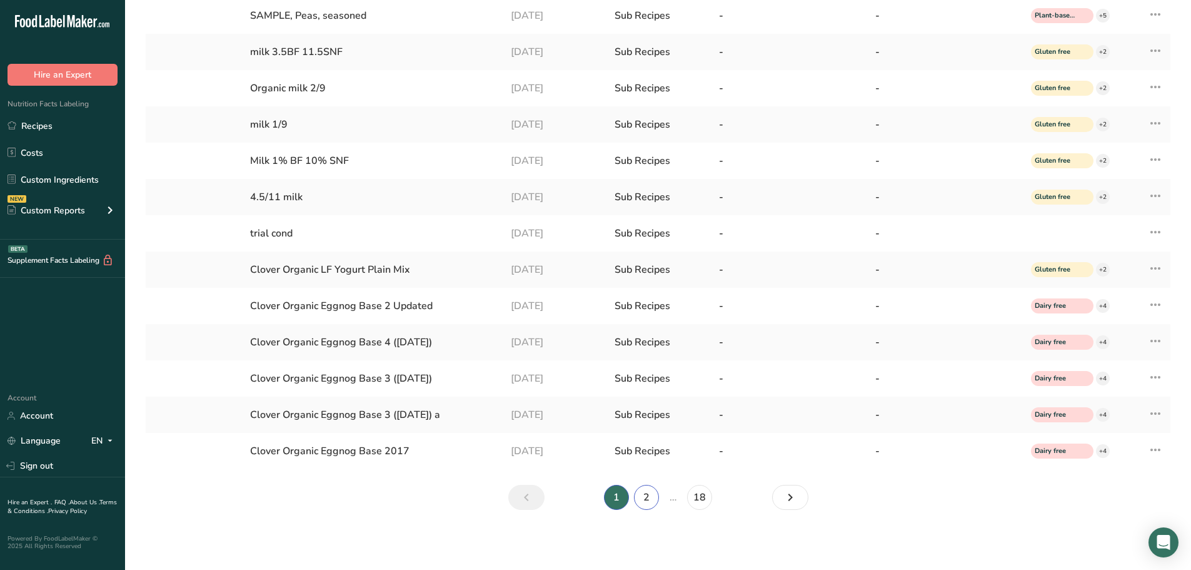
click at [655, 497] on link "2" at bounding box center [646, 497] width 25 height 25
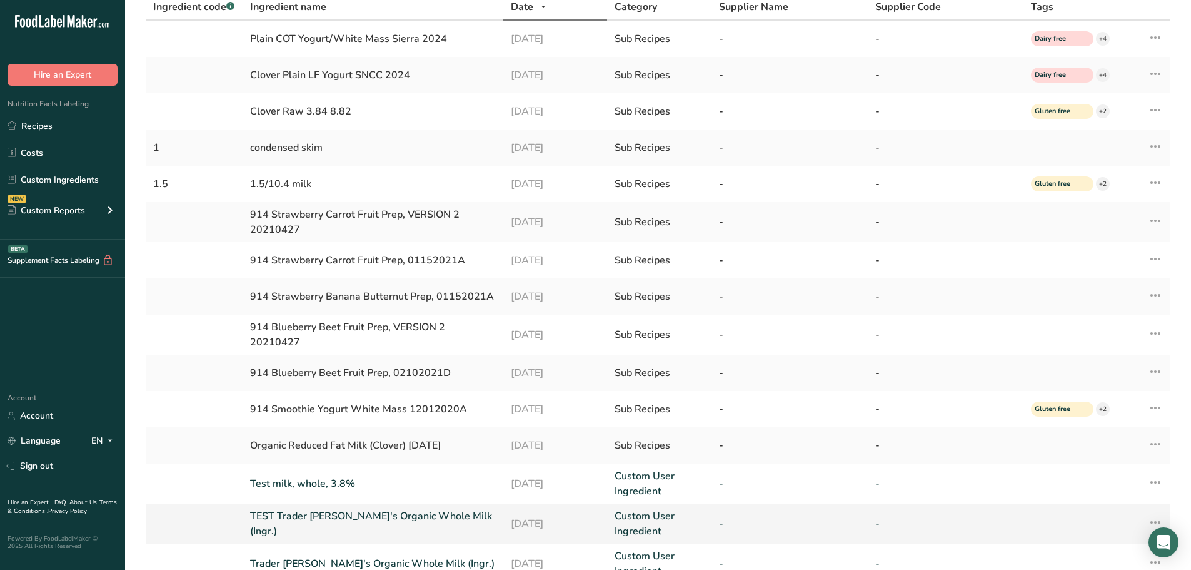
scroll to position [81, 0]
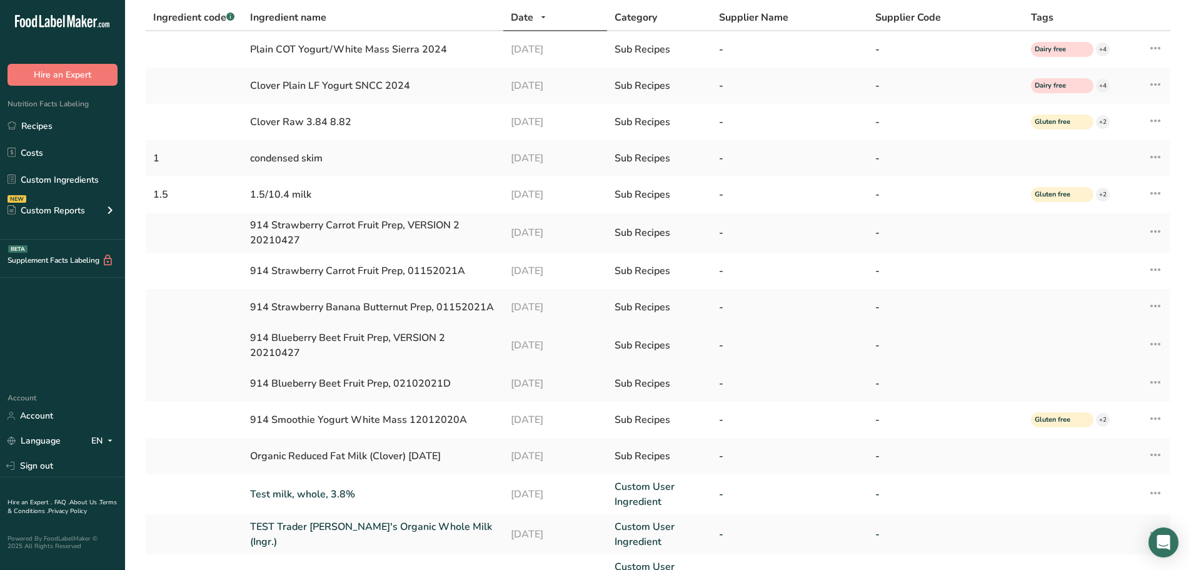
click at [409, 345] on div "914 Blueberry Beet Fruit Prep, VERSION 2 20210427" at bounding box center [372, 345] width 245 height 30
click at [410, 335] on div "914 Blueberry Beet Fruit Prep, VERSION 2 20210427" at bounding box center [372, 345] width 245 height 30
click at [338, 338] on div "914 Blueberry Beet Fruit Prep, VERSION 2 20210427" at bounding box center [372, 345] width 245 height 30
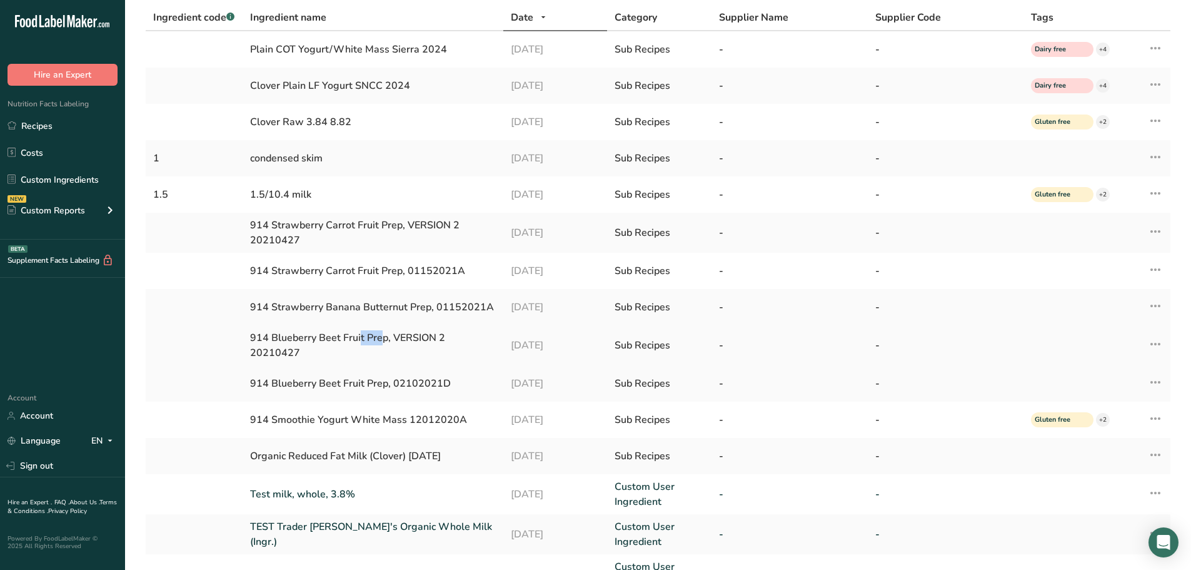
click at [1155, 350] on icon at bounding box center [1155, 344] width 15 height 23
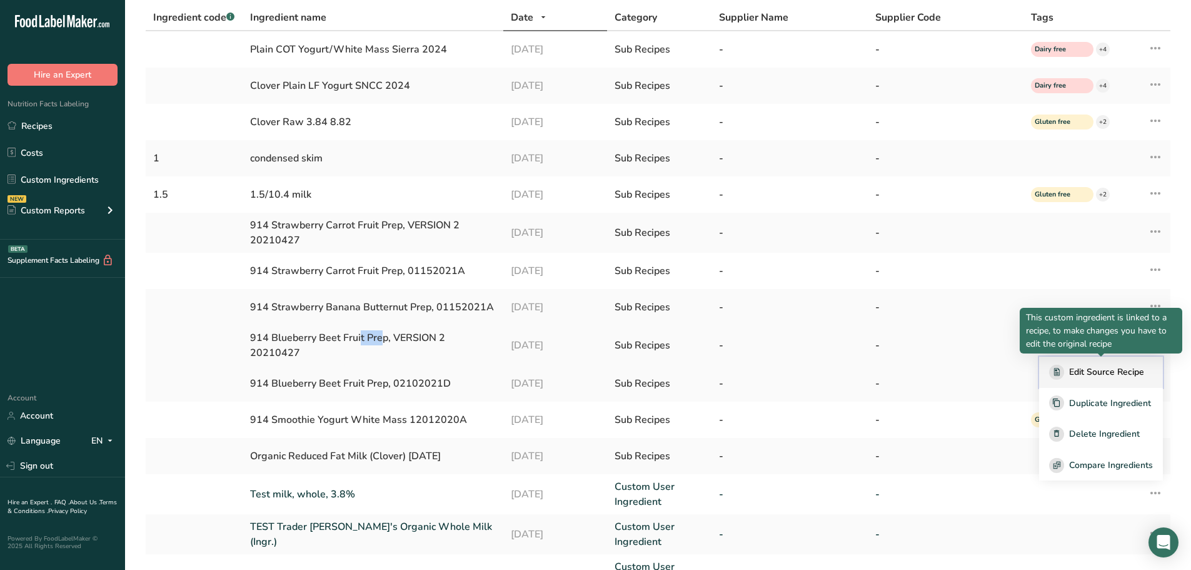
click at [1142, 371] on span "Edit Source Recipe" at bounding box center [1106, 371] width 75 height 13
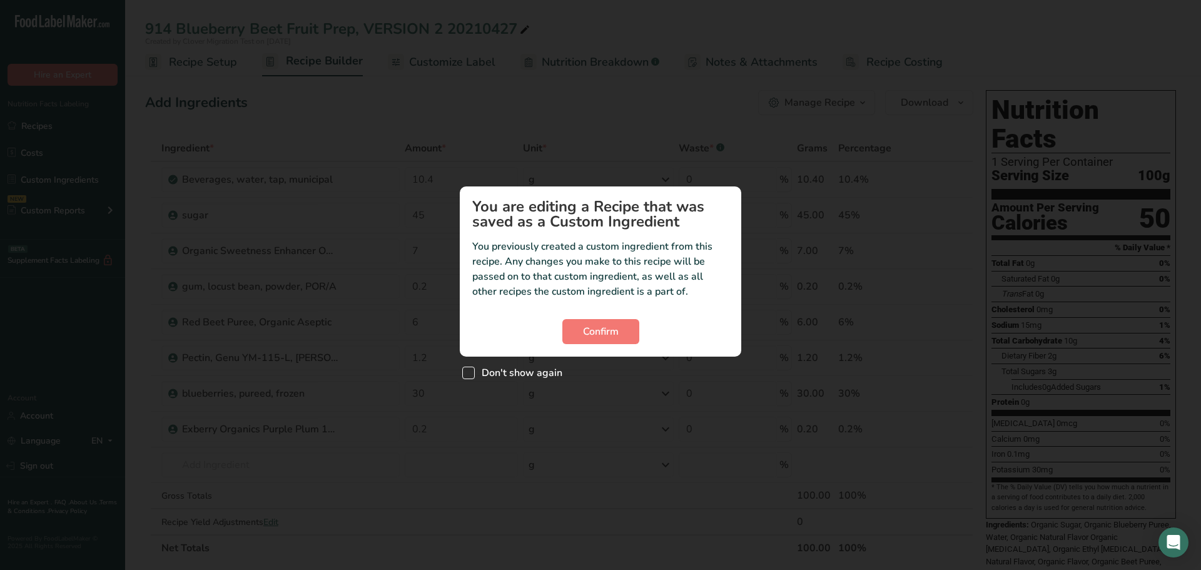
click at [542, 377] on span "Don't show again" at bounding box center [519, 372] width 88 height 13
click at [470, 377] on input "Don't show again" at bounding box center [466, 373] width 8 height 8
checkbox input "true"
click at [599, 331] on span "Confirm" at bounding box center [601, 331] width 36 height 15
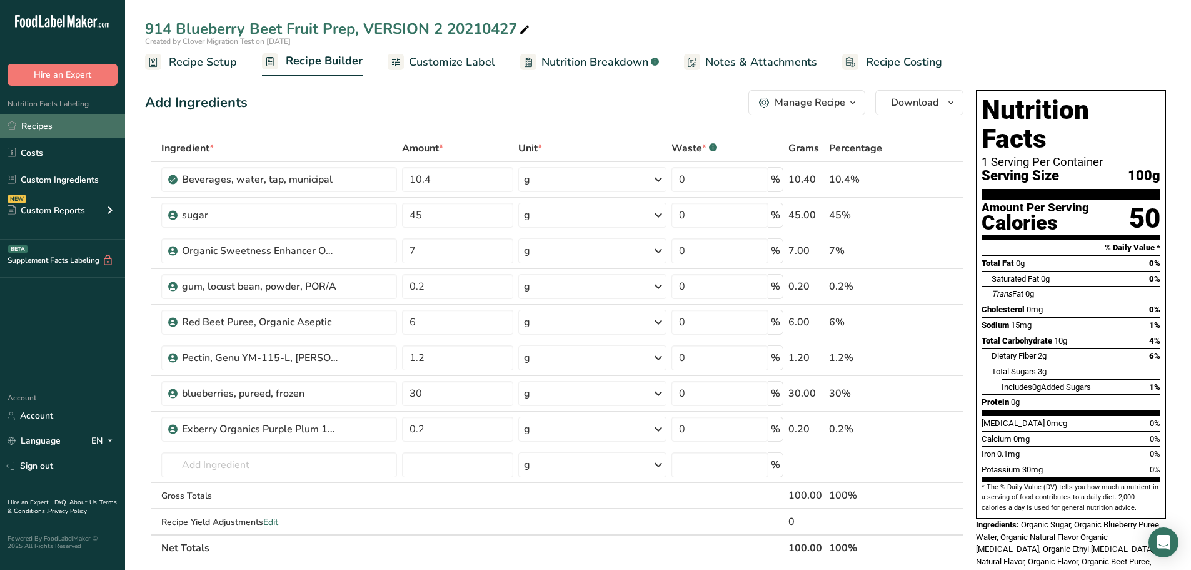
click at [67, 128] on link "Recipes" at bounding box center [62, 126] width 125 height 24
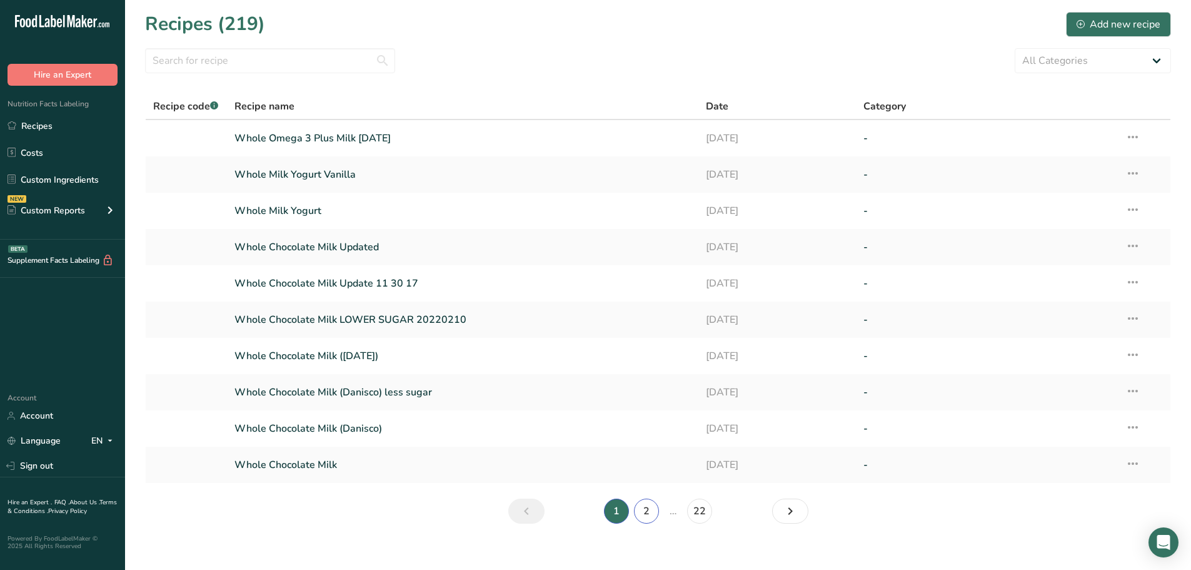
click at [647, 510] on link "2" at bounding box center [646, 510] width 25 height 25
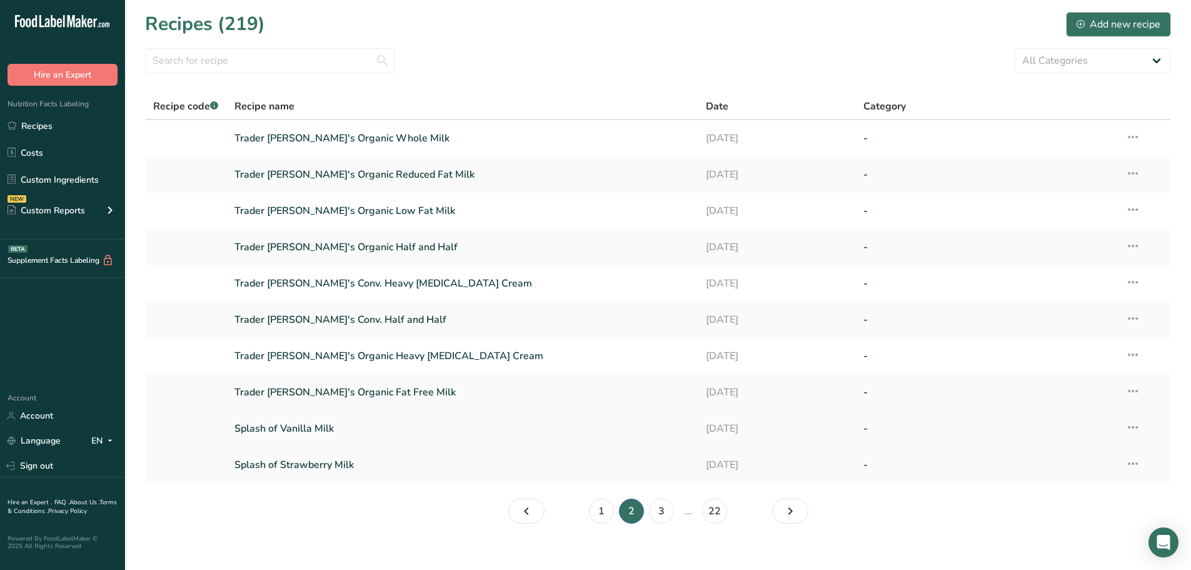
click at [382, 422] on link "Splash of Vanilla Milk" at bounding box center [463, 428] width 457 height 26
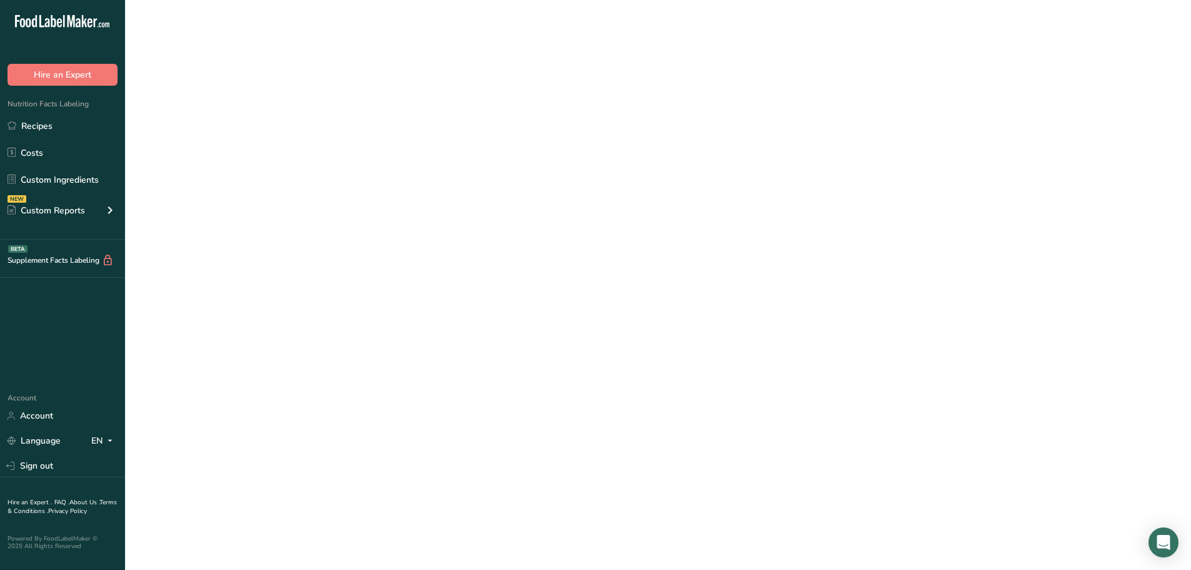
click at [382, 422] on link "Splash of Vanilla Milk" at bounding box center [463, 428] width 457 height 26
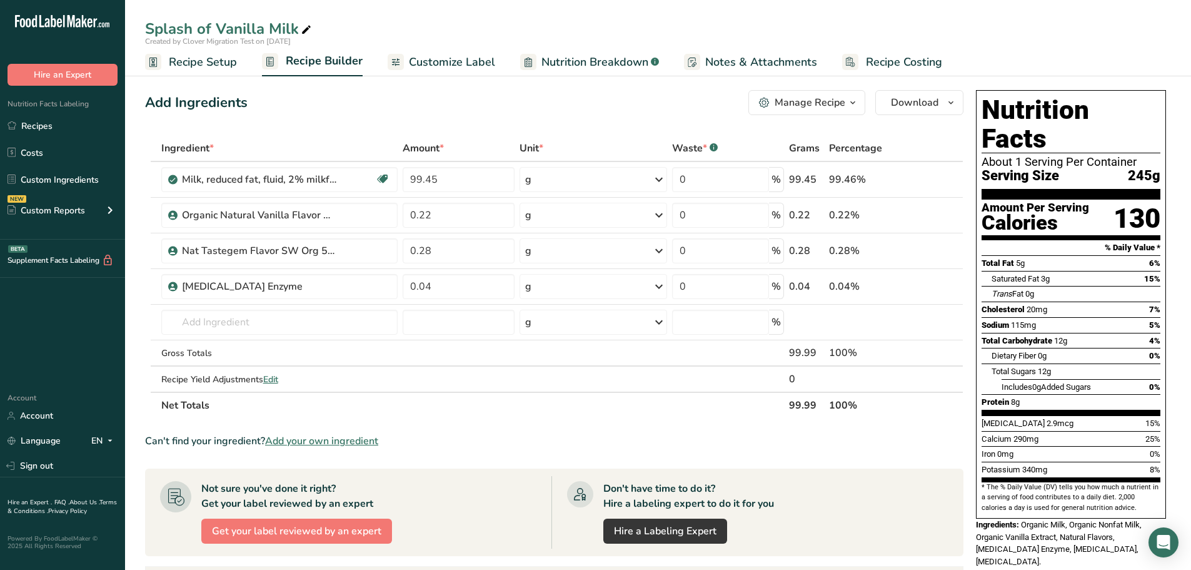
click at [185, 66] on span "Recipe Setup" at bounding box center [203, 62] width 68 height 17
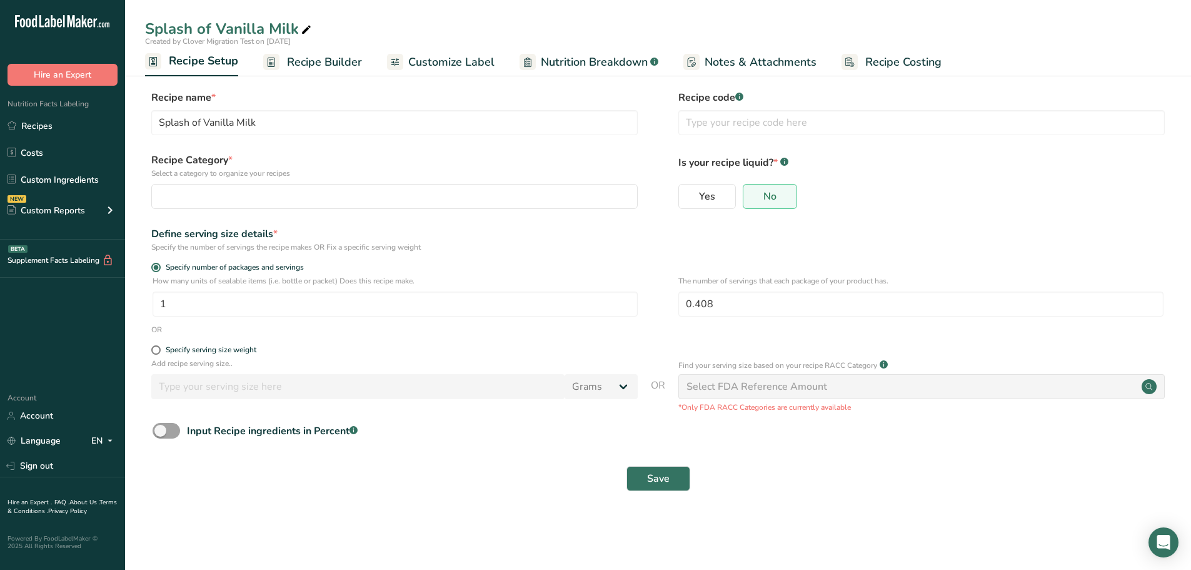
click at [603, 51] on link "Nutrition Breakdown .a-a{fill:#347362;}.b-a{fill:#fff;}" at bounding box center [589, 62] width 139 height 28
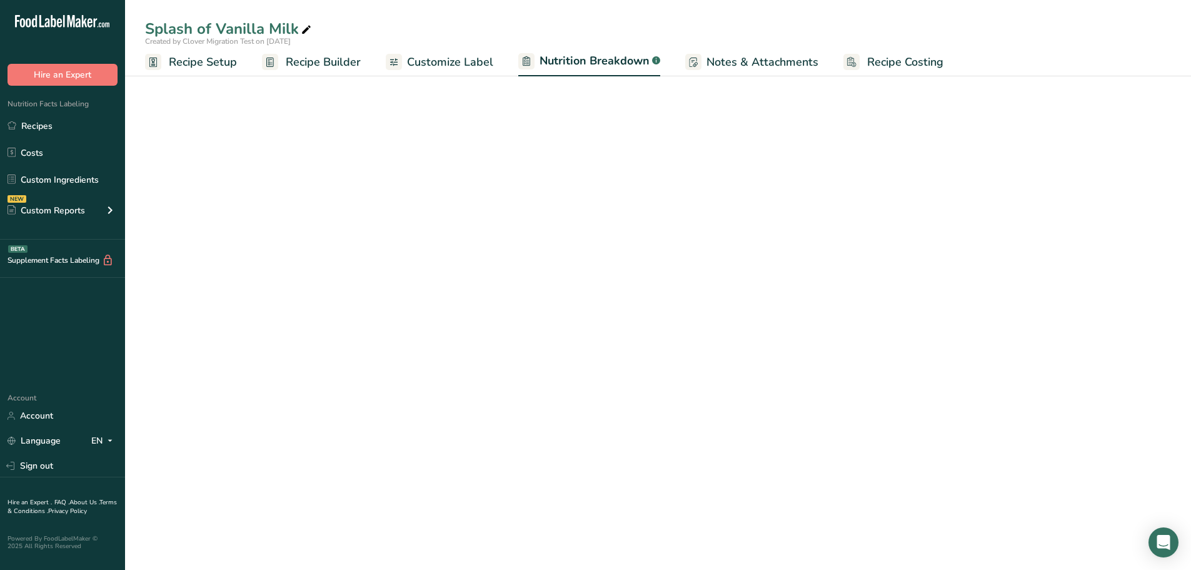
select select "Calories"
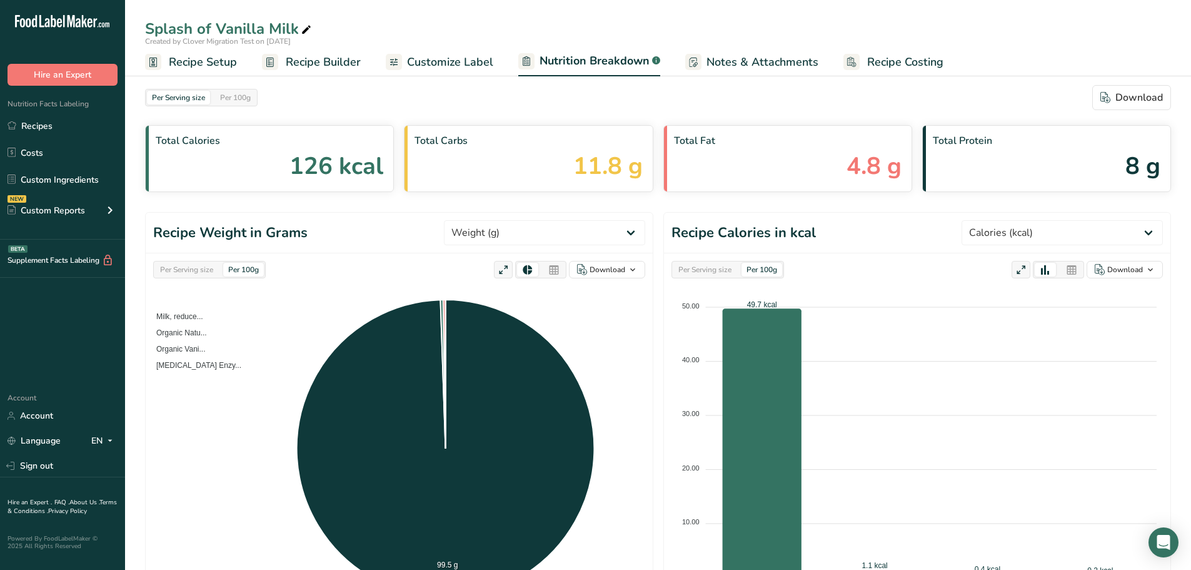
click at [323, 68] on span "Recipe Builder" at bounding box center [323, 62] width 75 height 17
